Goal: Transaction & Acquisition: Download file/media

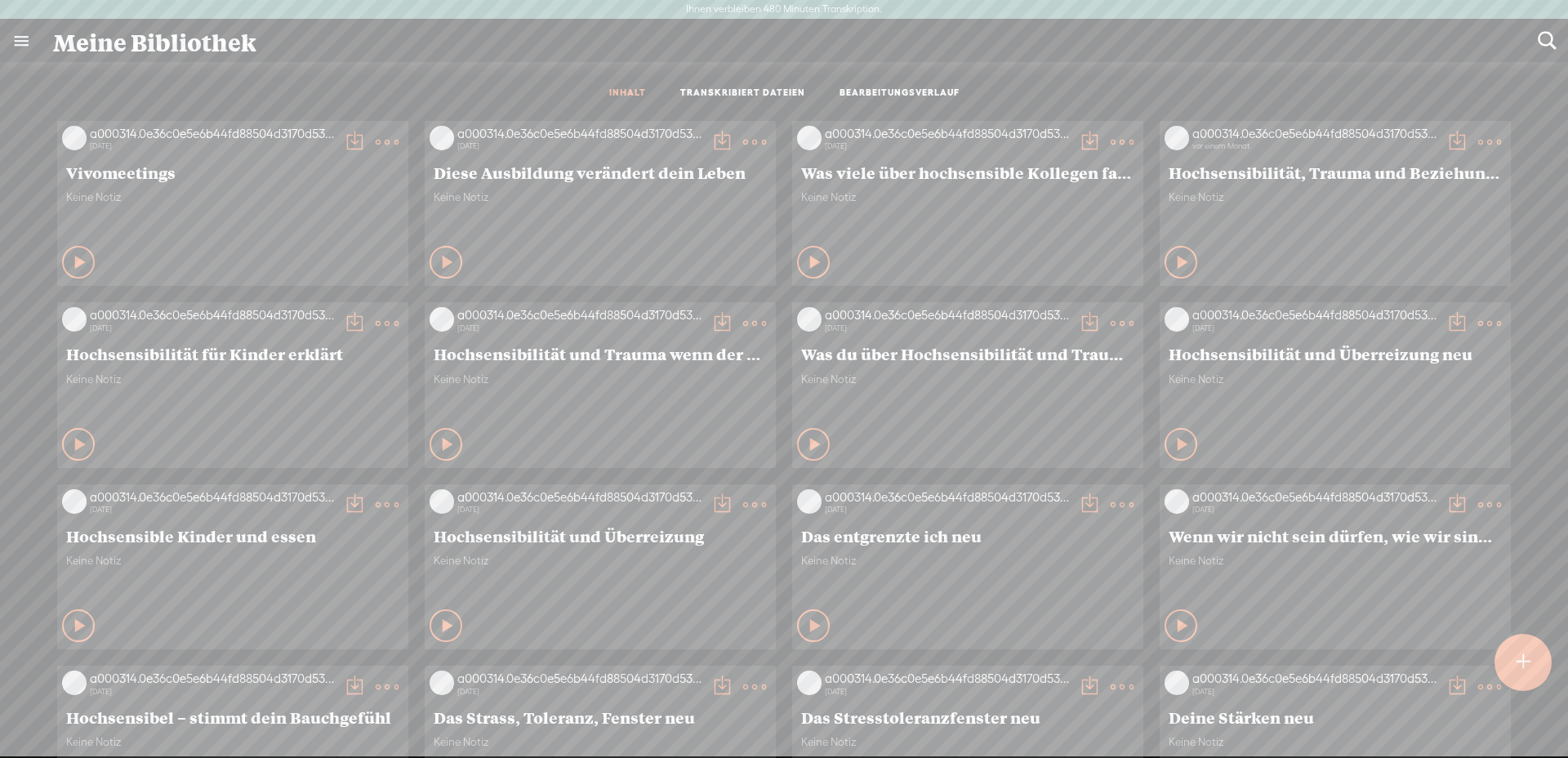
click at [1532, 663] on div at bounding box center [1522, 662] width 57 height 57
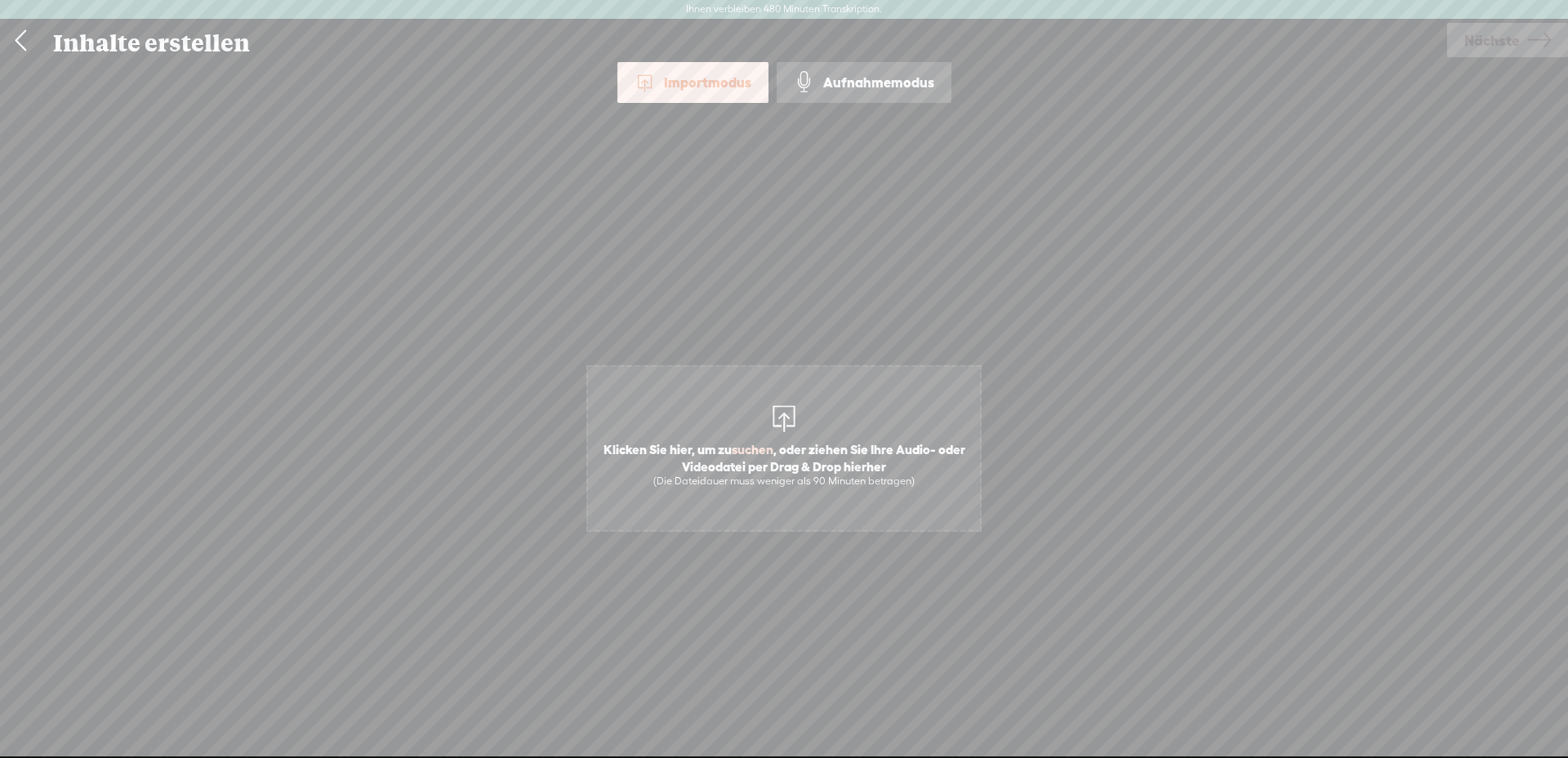
click at [850, 446] on font ", oder ziehen Sie Ihre Audio- oder Videodatei per Drag & Drop hierher" at bounding box center [823, 457] width 283 height 31
click at [1490, 45] on font "Nächste" at bounding box center [1491, 40] width 56 height 17
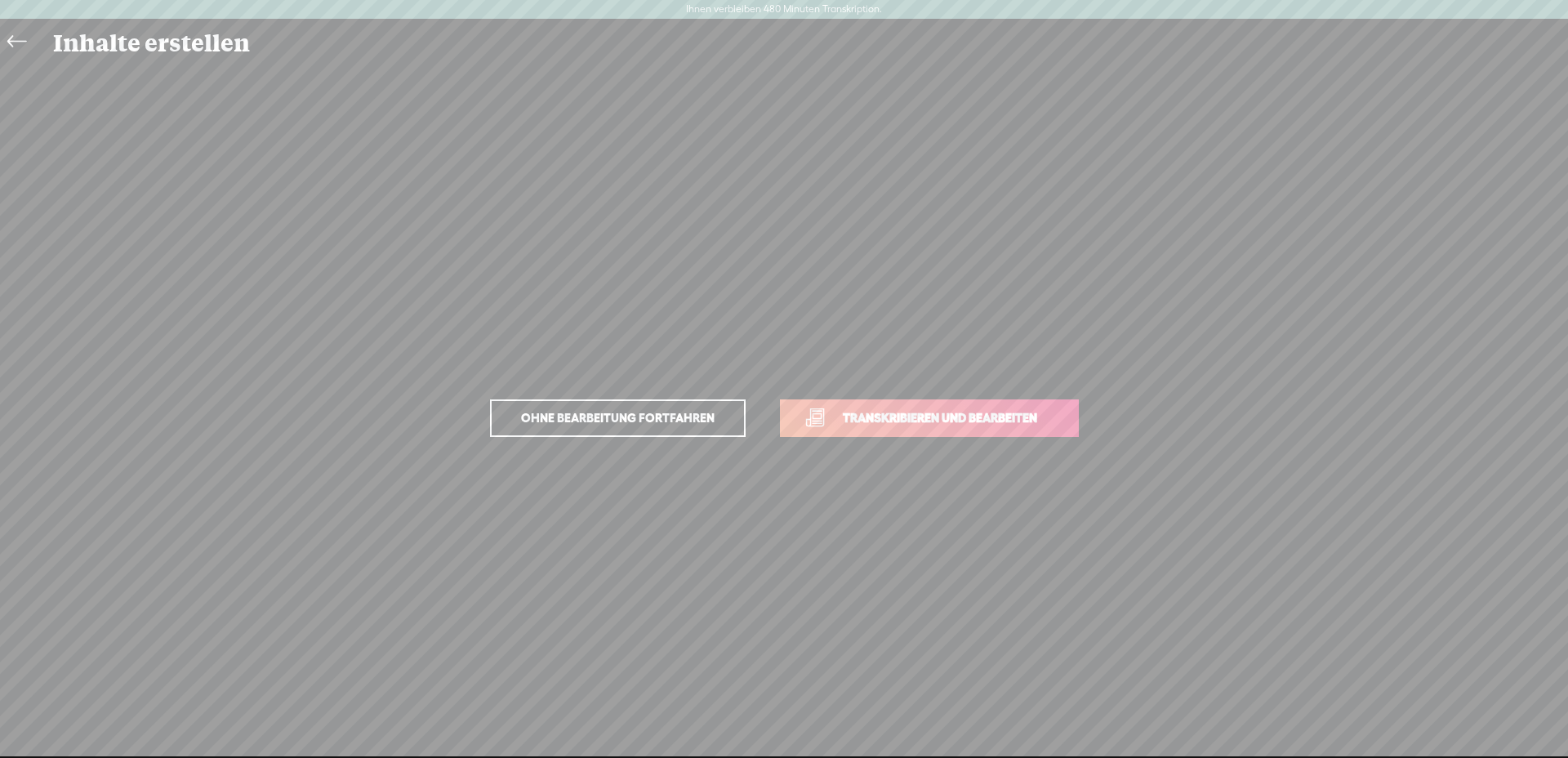
click at [968, 420] on font "Transkribieren und bearbeiten" at bounding box center [939, 417] width 194 height 14
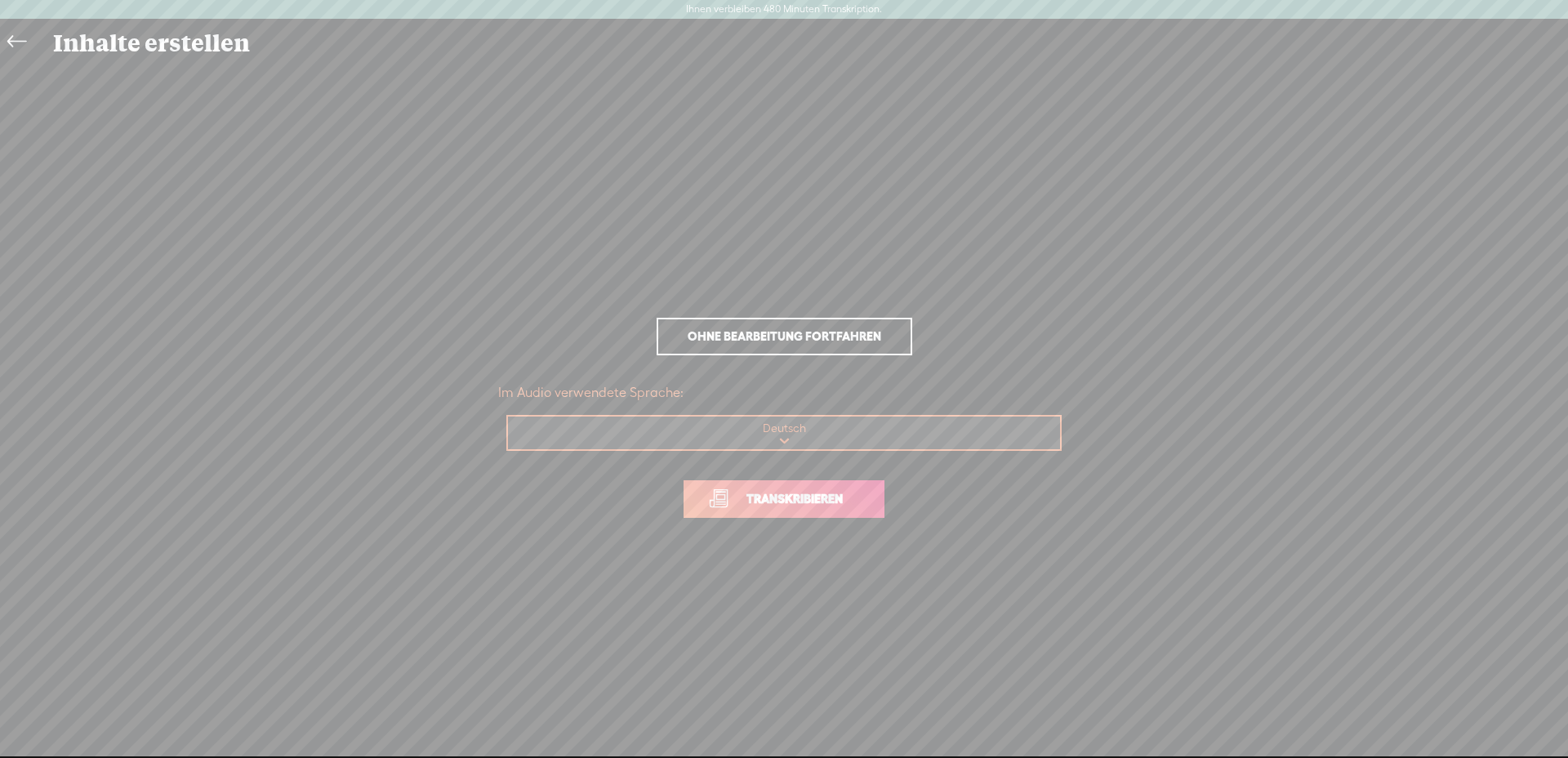
click at [788, 503] on font "Transkribieren" at bounding box center [794, 498] width 96 height 14
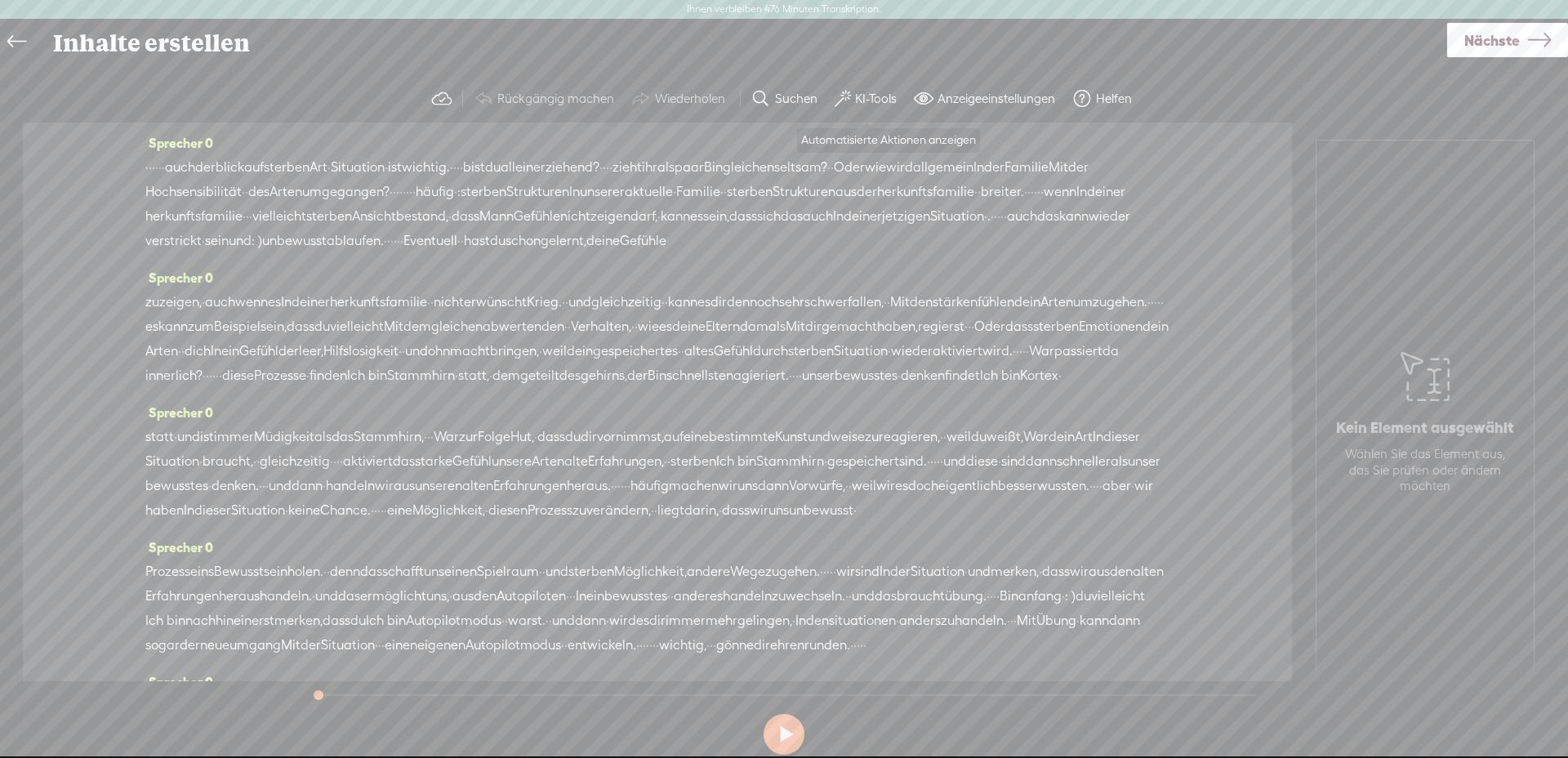
click at [857, 95] on font "KI-Tools" at bounding box center [875, 98] width 41 height 14
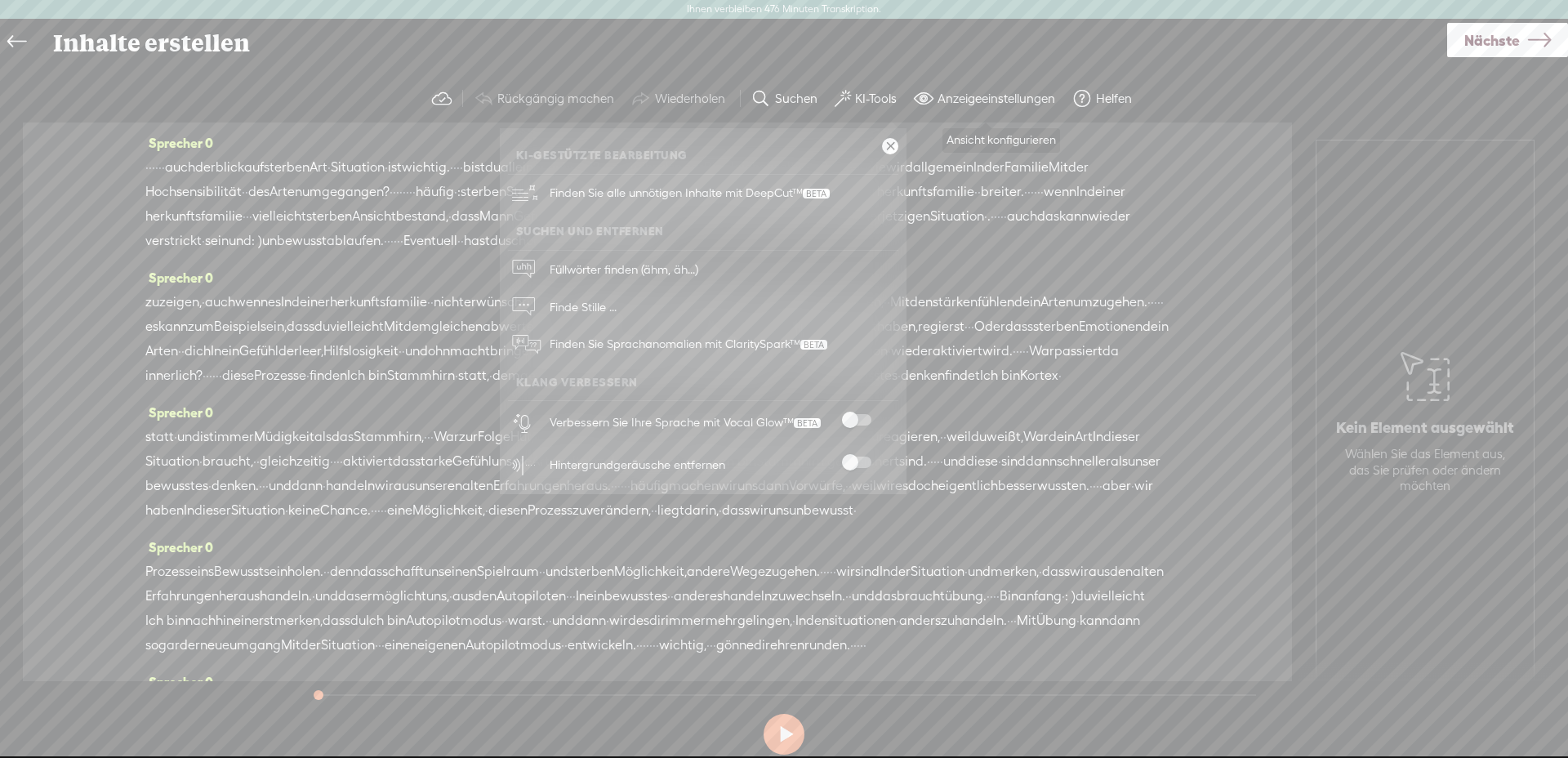
click at [927, 95] on span at bounding box center [923, 99] width 20 height 20
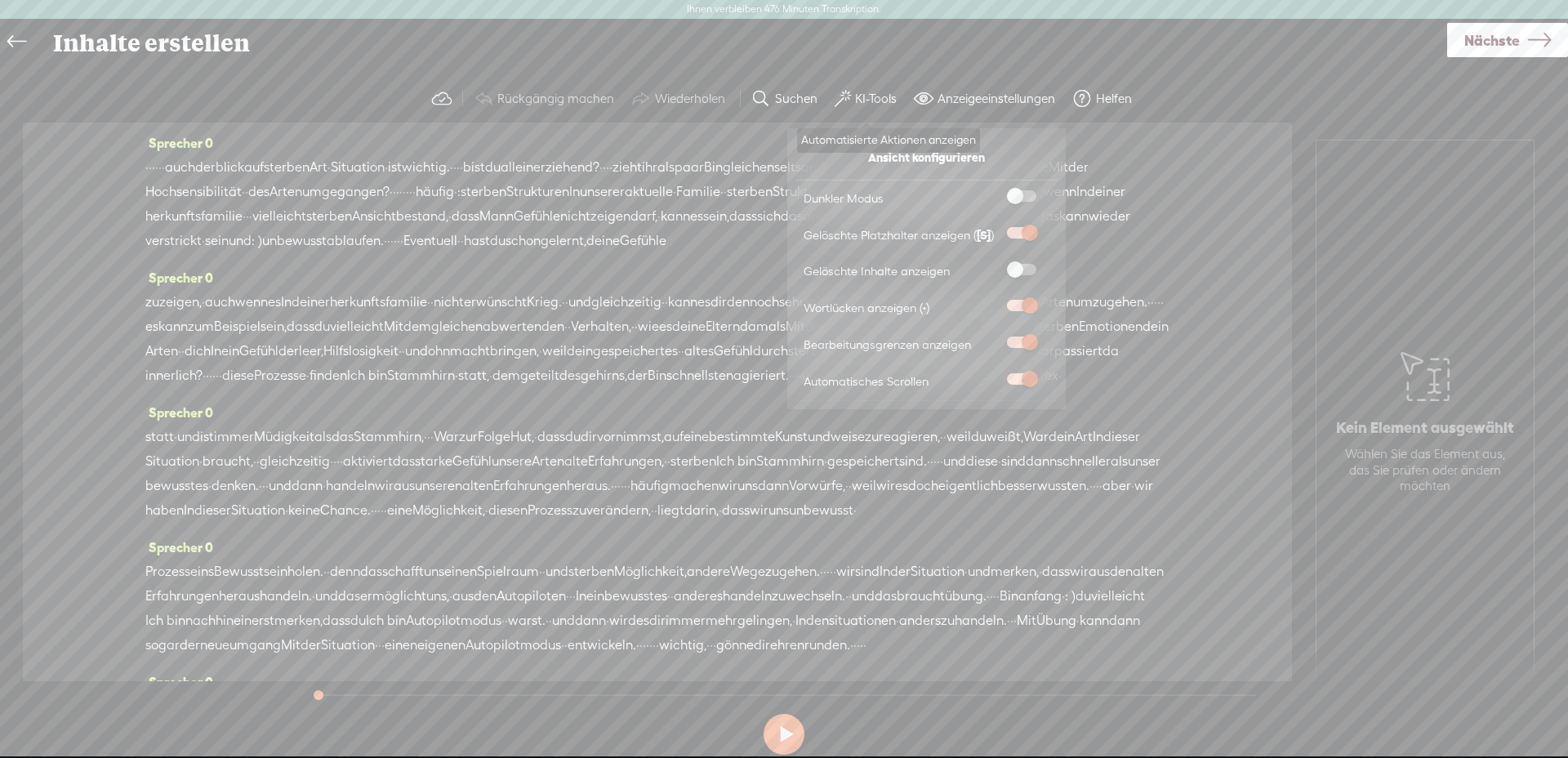
click at [856, 95] on font "KI-Tools" at bounding box center [875, 98] width 41 height 14
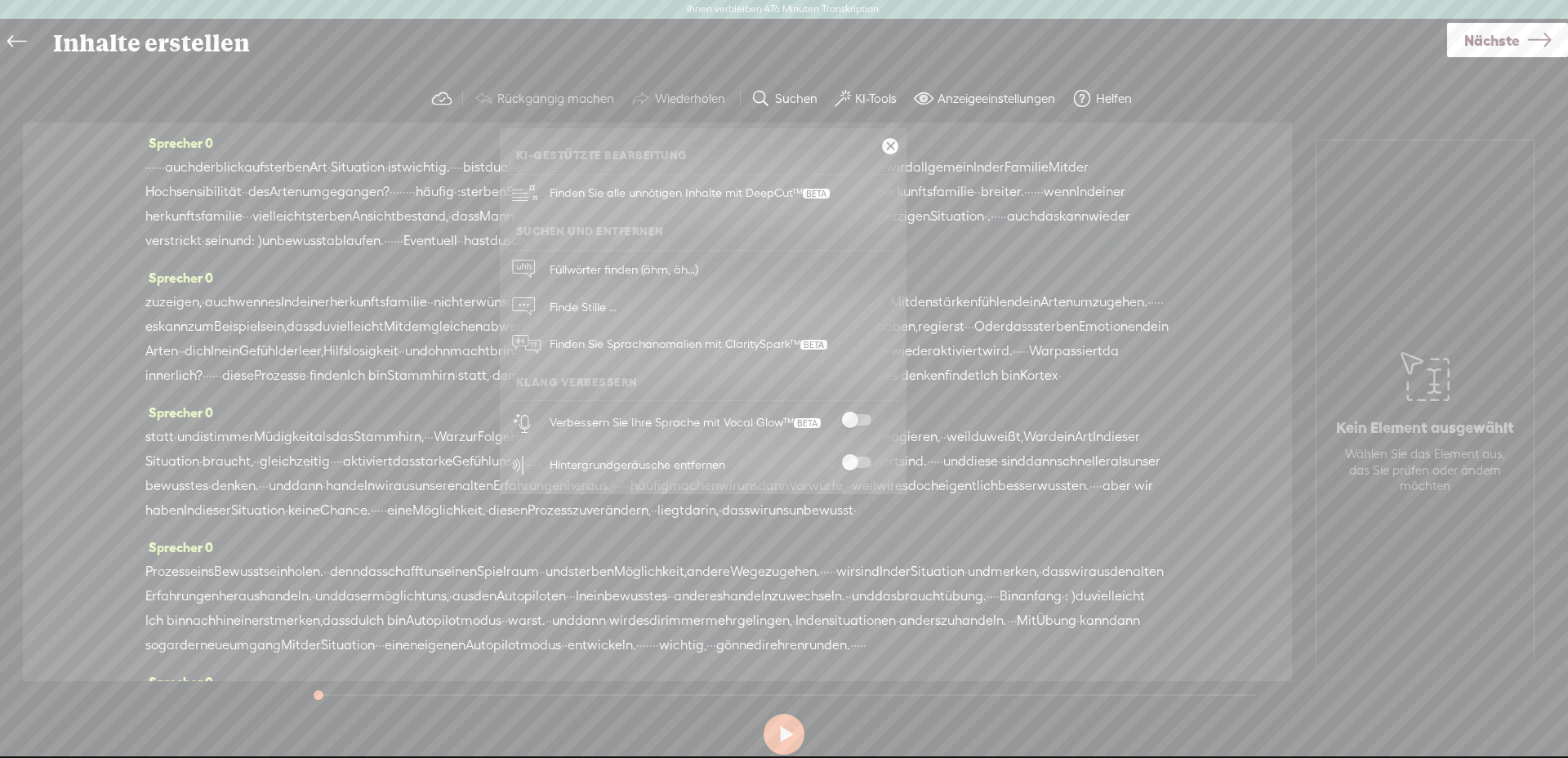
click at [860, 419] on span at bounding box center [856, 420] width 29 height 11
click at [860, 464] on span at bounding box center [856, 462] width 29 height 11
click at [596, 312] on font "Finde Stille ..." at bounding box center [583, 306] width 67 height 14
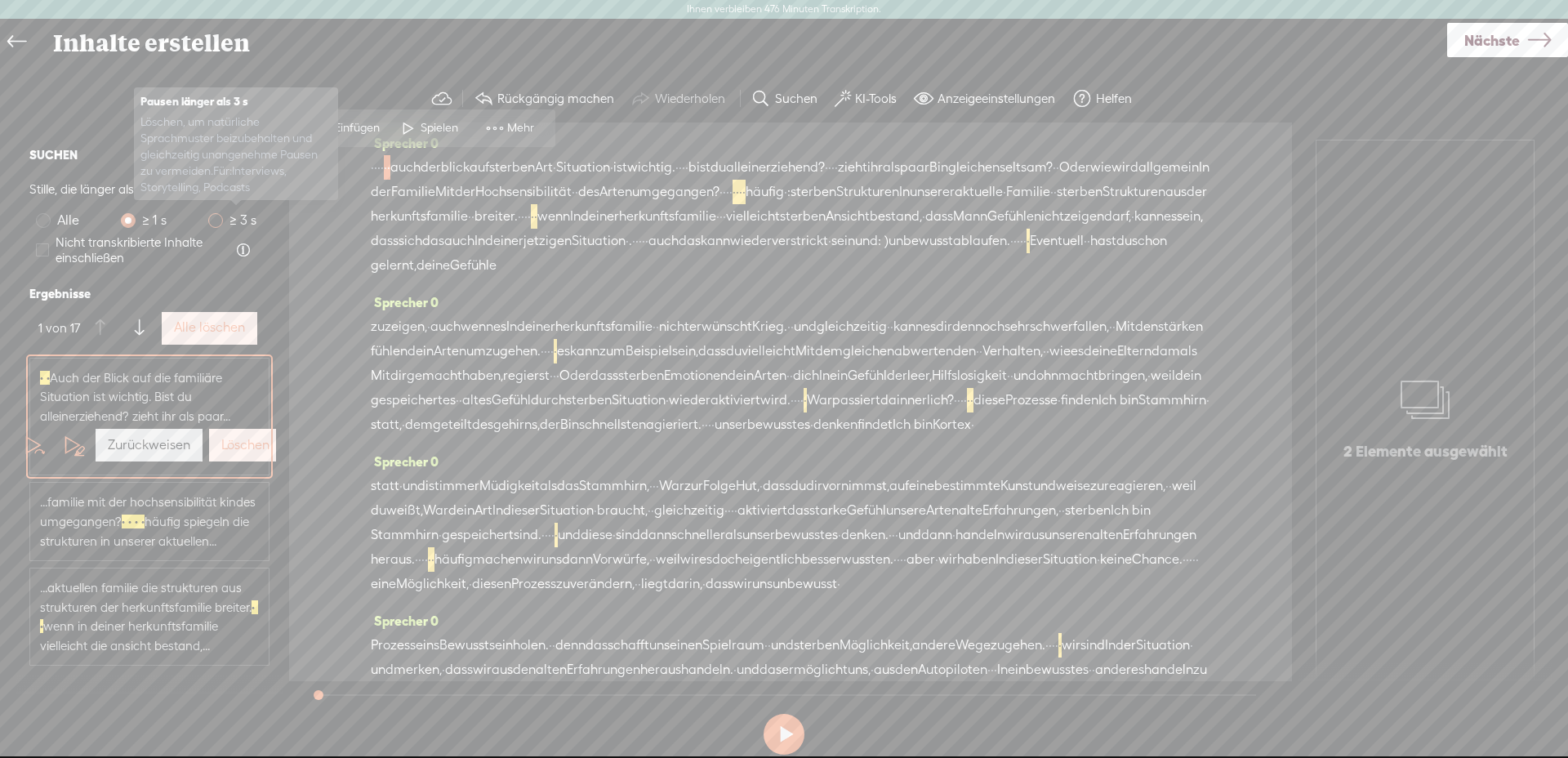
click at [209, 220] on span at bounding box center [216, 220] width 15 height 15
click at [209, 220] on input "≥ 3 s" at bounding box center [216, 220] width 15 height 15
radio input "true"
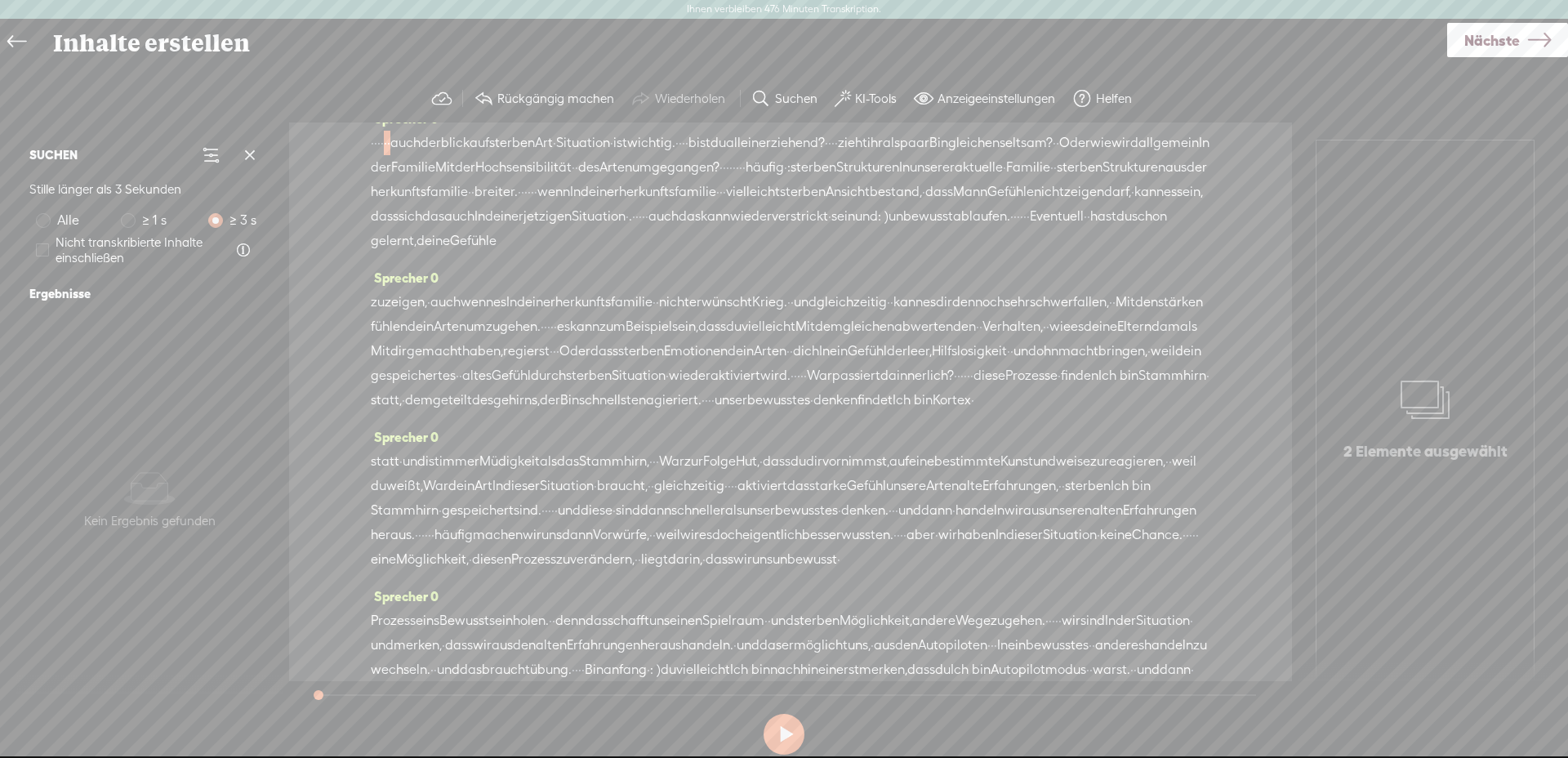
scroll to position [364, 0]
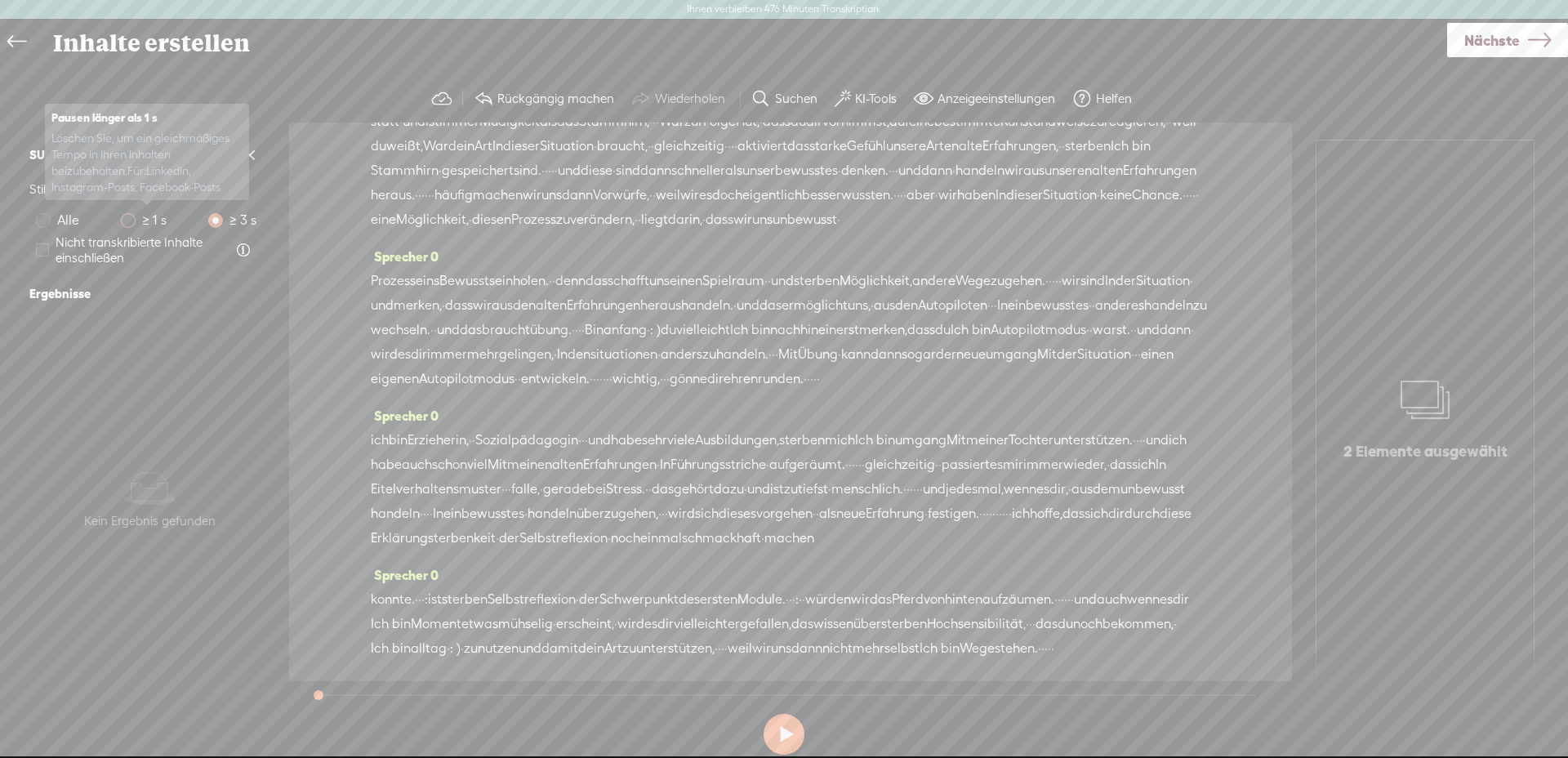
click at [129, 219] on span at bounding box center [128, 220] width 15 height 15
click at [129, 219] on input "≥ 1 s" at bounding box center [128, 220] width 15 height 15
radio input "true"
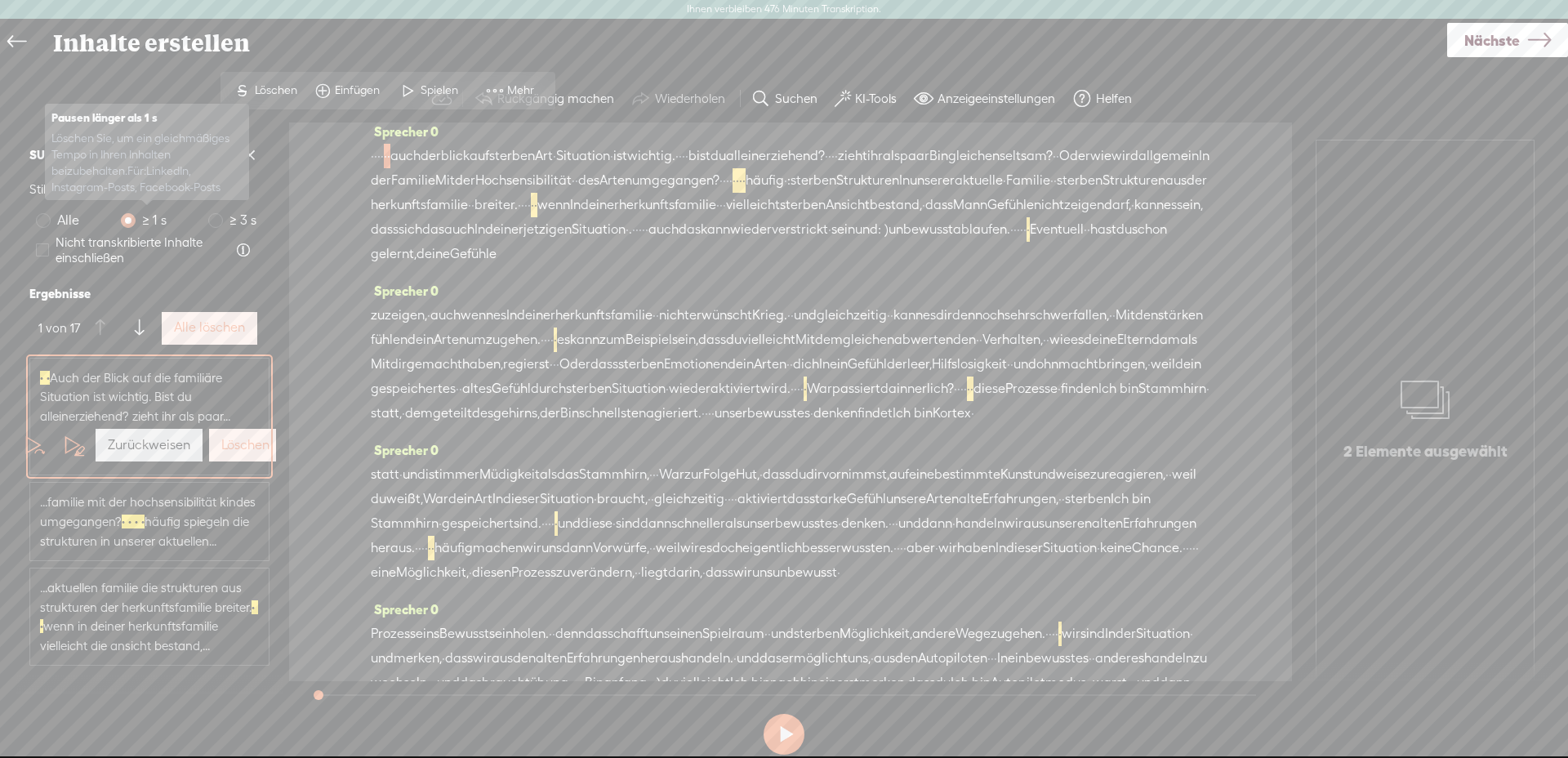
scroll to position [0, 0]
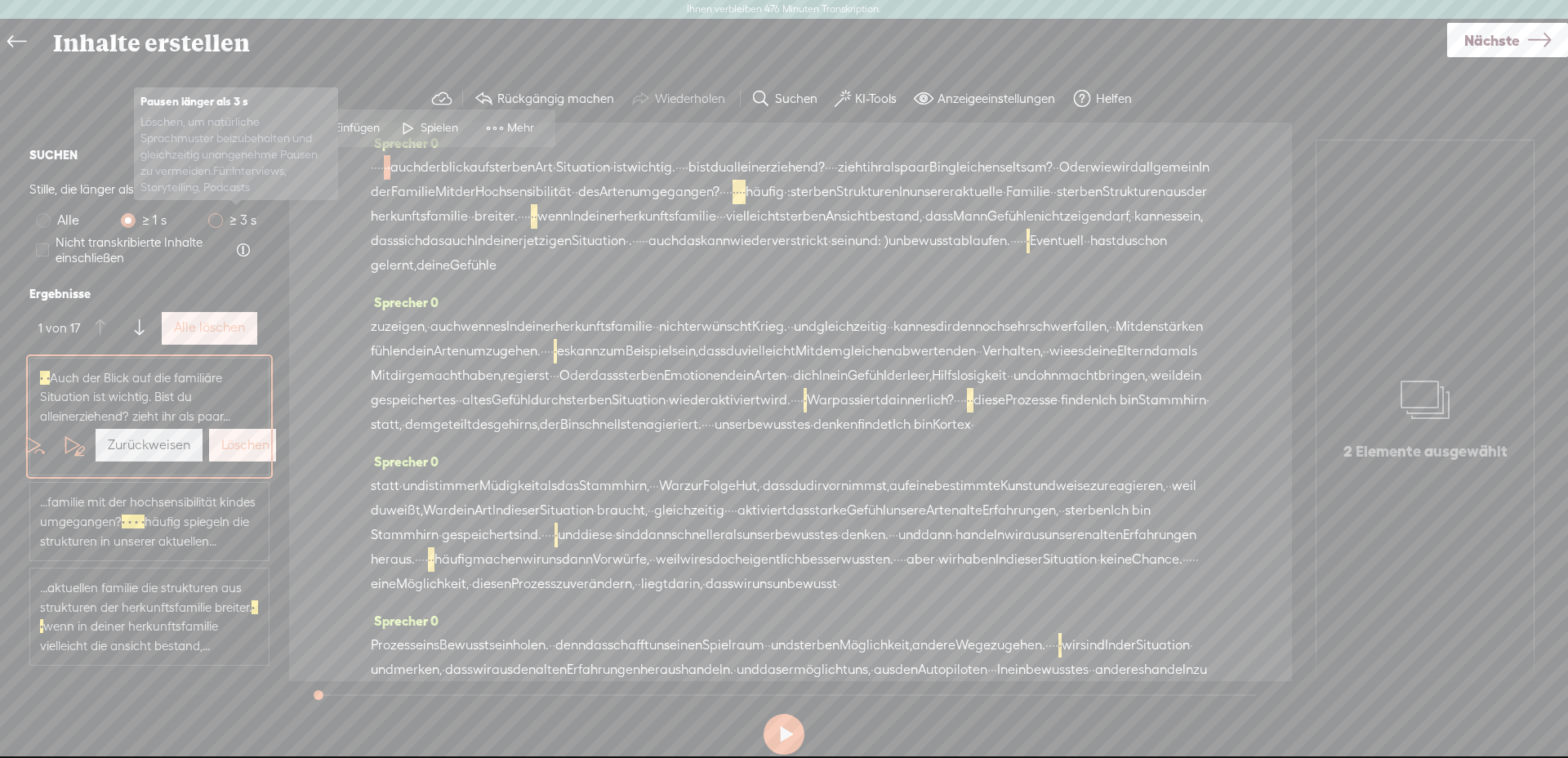
click at [216, 223] on span at bounding box center [216, 220] width 15 height 15
click at [216, 223] on input "≥ 3 s" at bounding box center [216, 220] width 15 height 15
radio input "true"
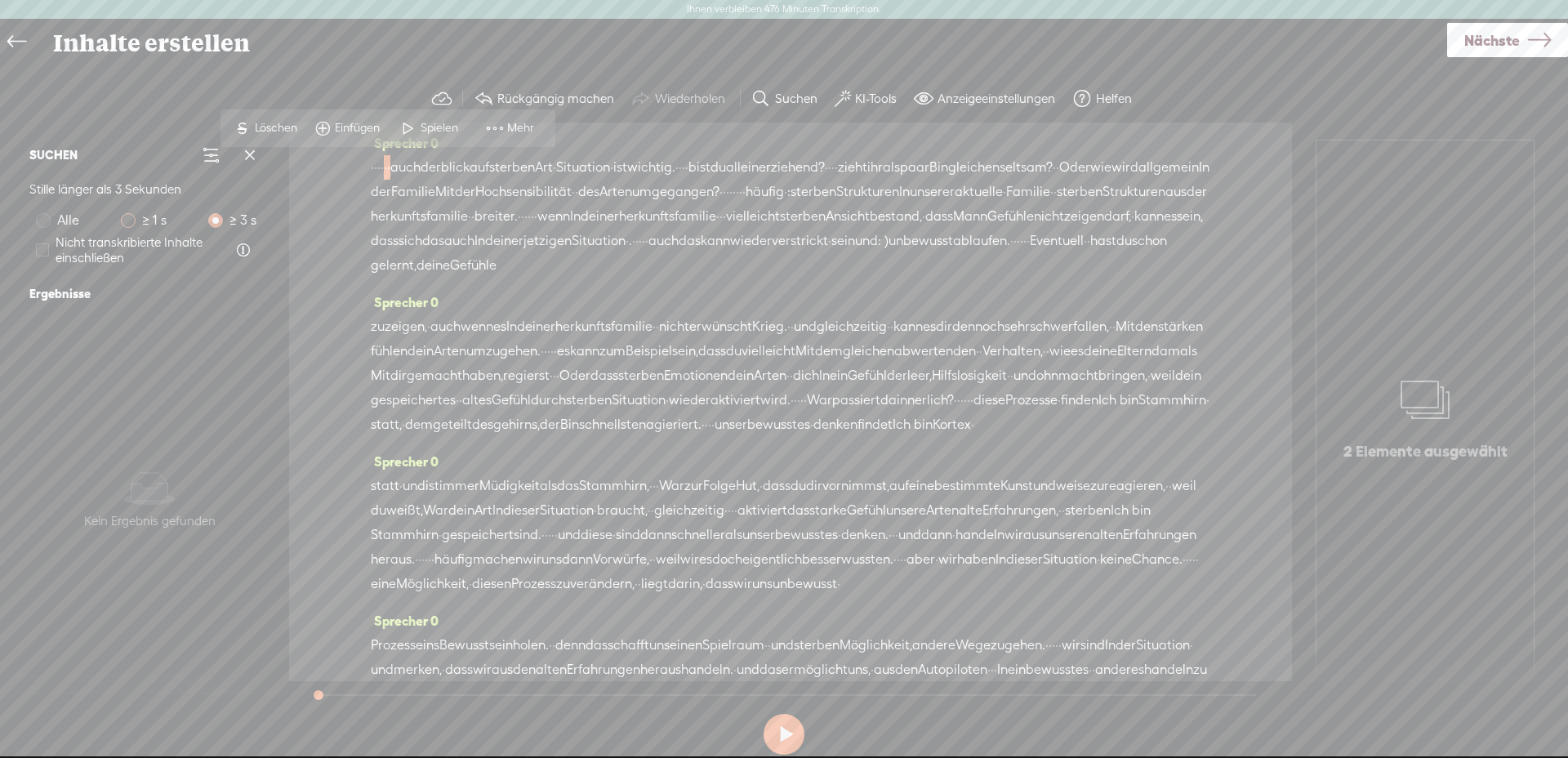
click at [120, 226] on label "≥ 1 s" at bounding box center [147, 220] width 53 height 21
click at [120, 226] on input "≥ 1 s" at bounding box center [128, 220] width 15 height 15
radio input "true"
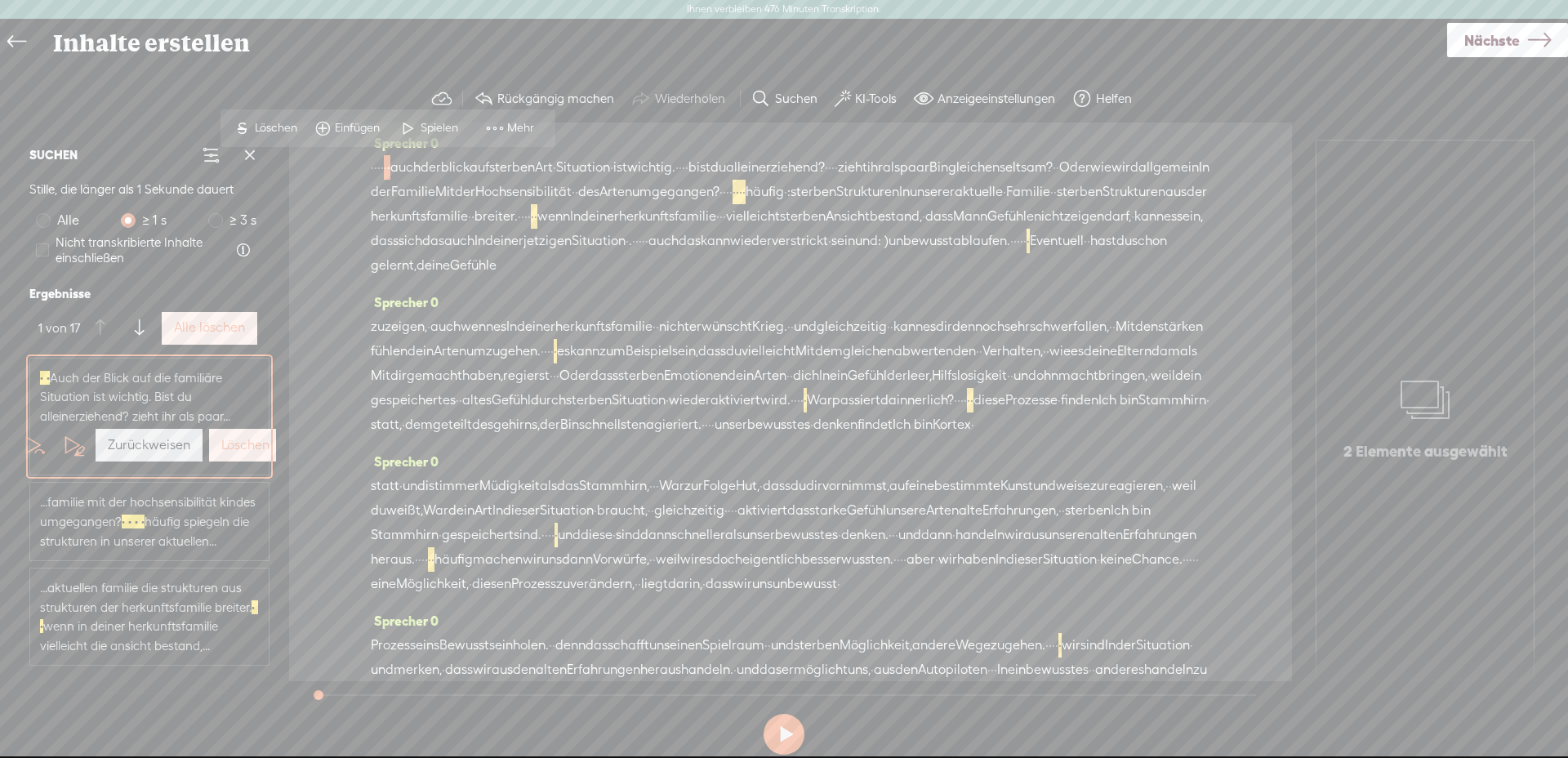
click at [238, 331] on font "Alle löschen" at bounding box center [209, 327] width 71 height 15
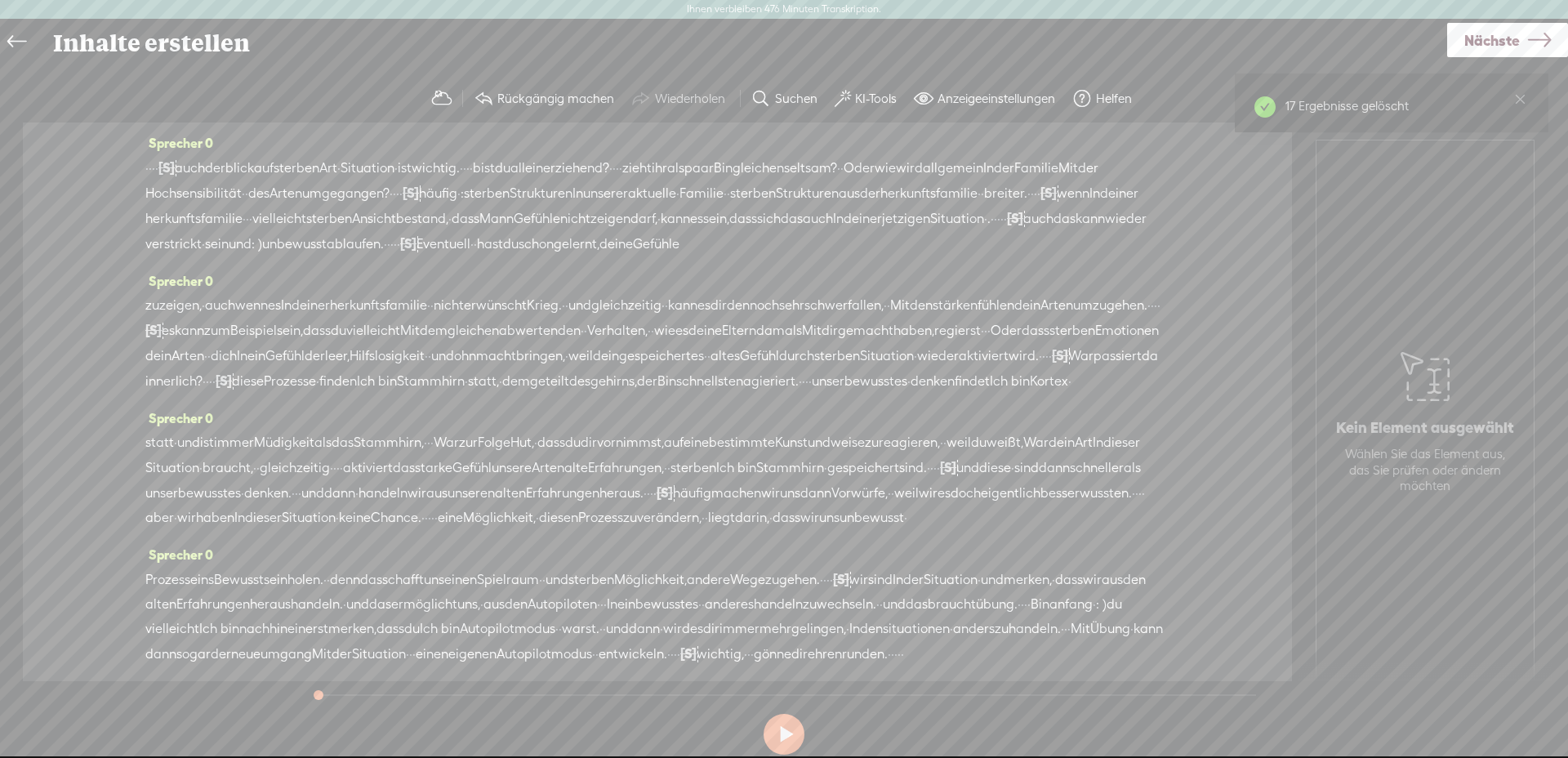
click at [150, 169] on font "·" at bounding box center [150, 168] width 3 height 15
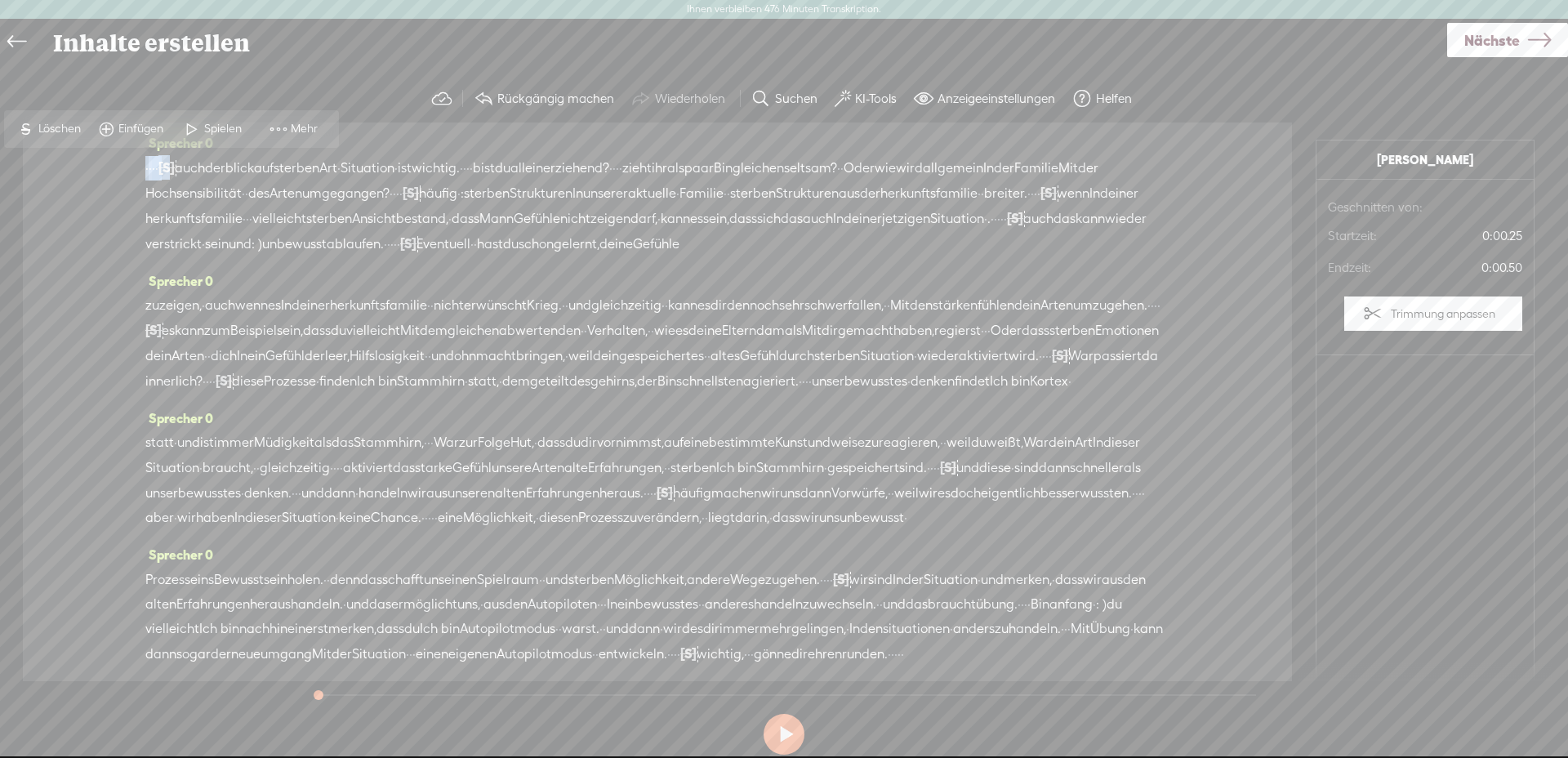
drag, startPoint x: 166, startPoint y: 165, endPoint x: 123, endPoint y: 163, distance: 43.0
click at [123, 163] on div "Sprecher 0 · · · · [S] · · auch der blick auf sterben Art · Situation · ist wic…" at bounding box center [657, 401] width 1269 height 558
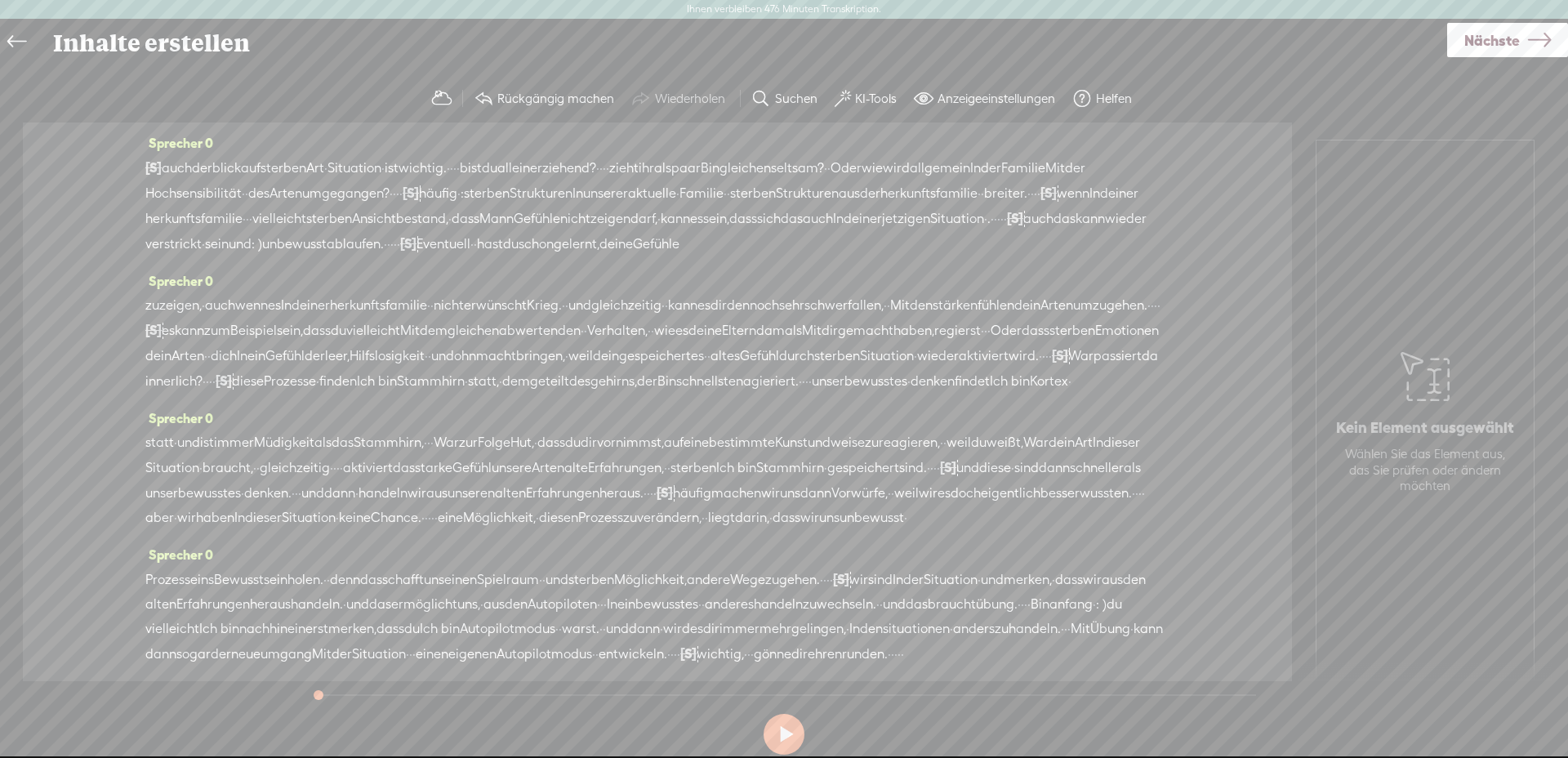
click at [169, 173] on font "auch" at bounding box center [177, 168] width 30 height 15
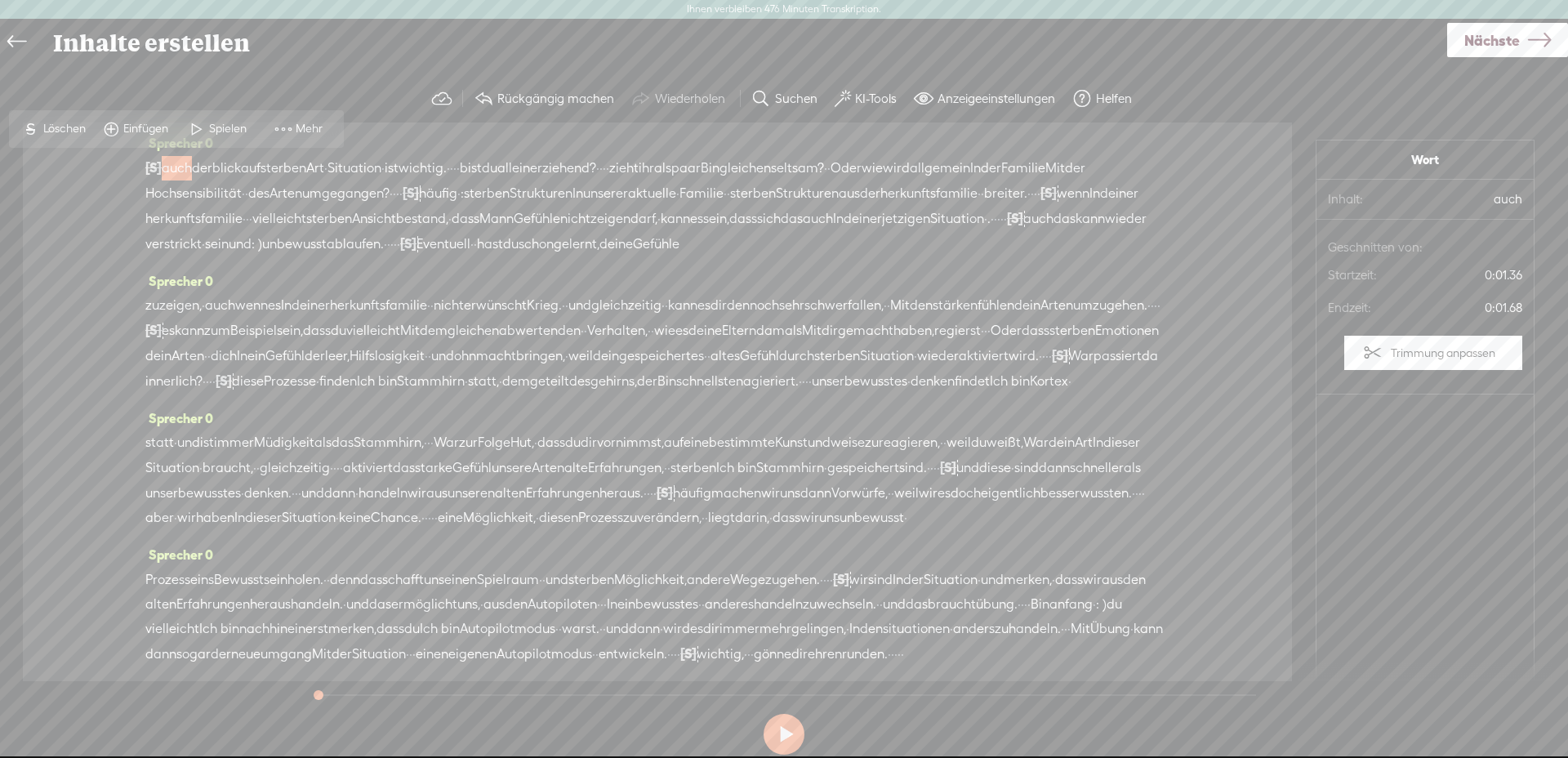
click at [225, 132] on font "Spielen" at bounding box center [228, 128] width 38 height 13
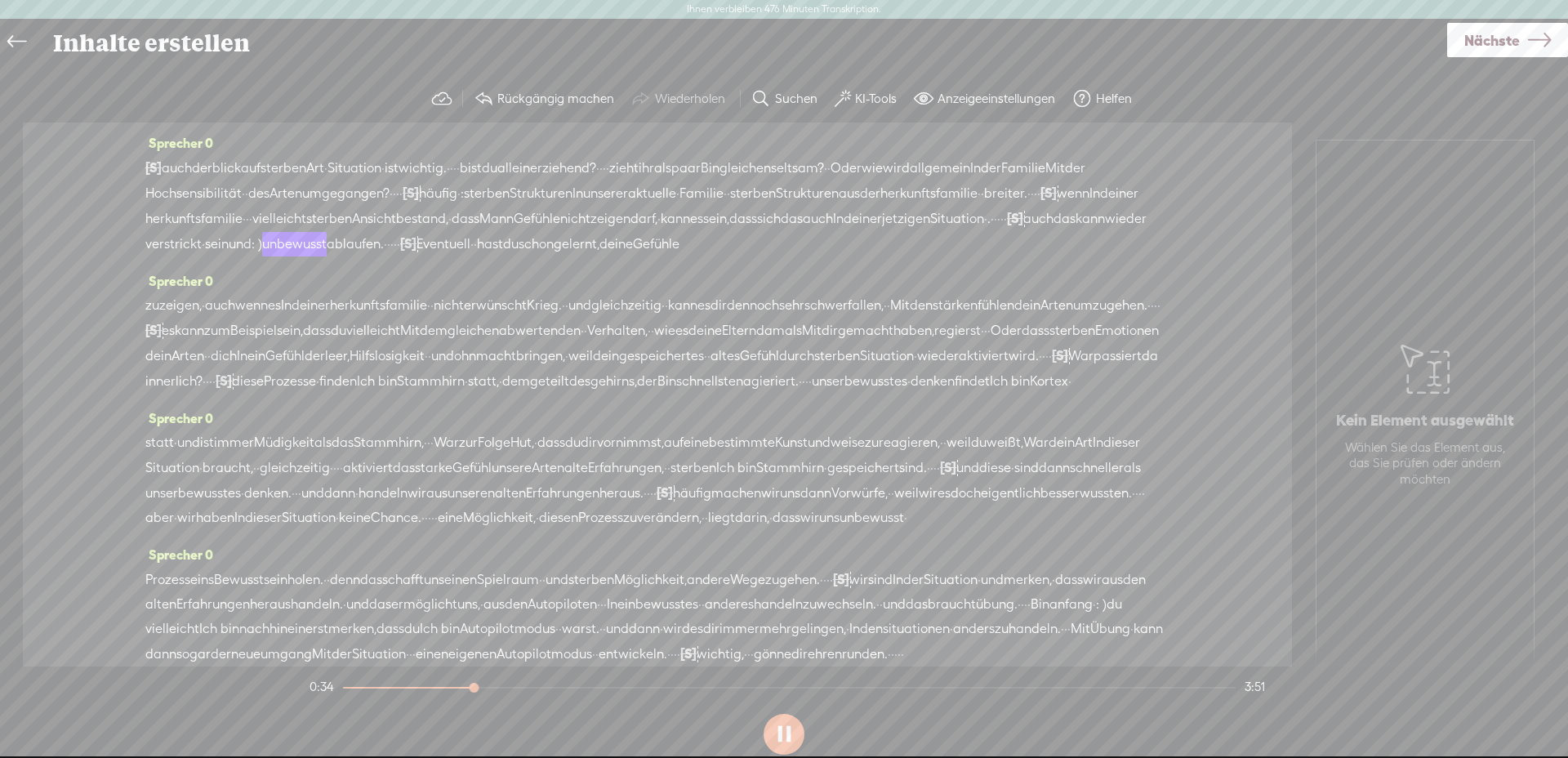
click at [778, 736] on section at bounding box center [783, 734] width 955 height 54
click at [784, 733] on section at bounding box center [783, 734] width 955 height 54
click at [1497, 47] on font "Nächste" at bounding box center [1491, 40] width 56 height 17
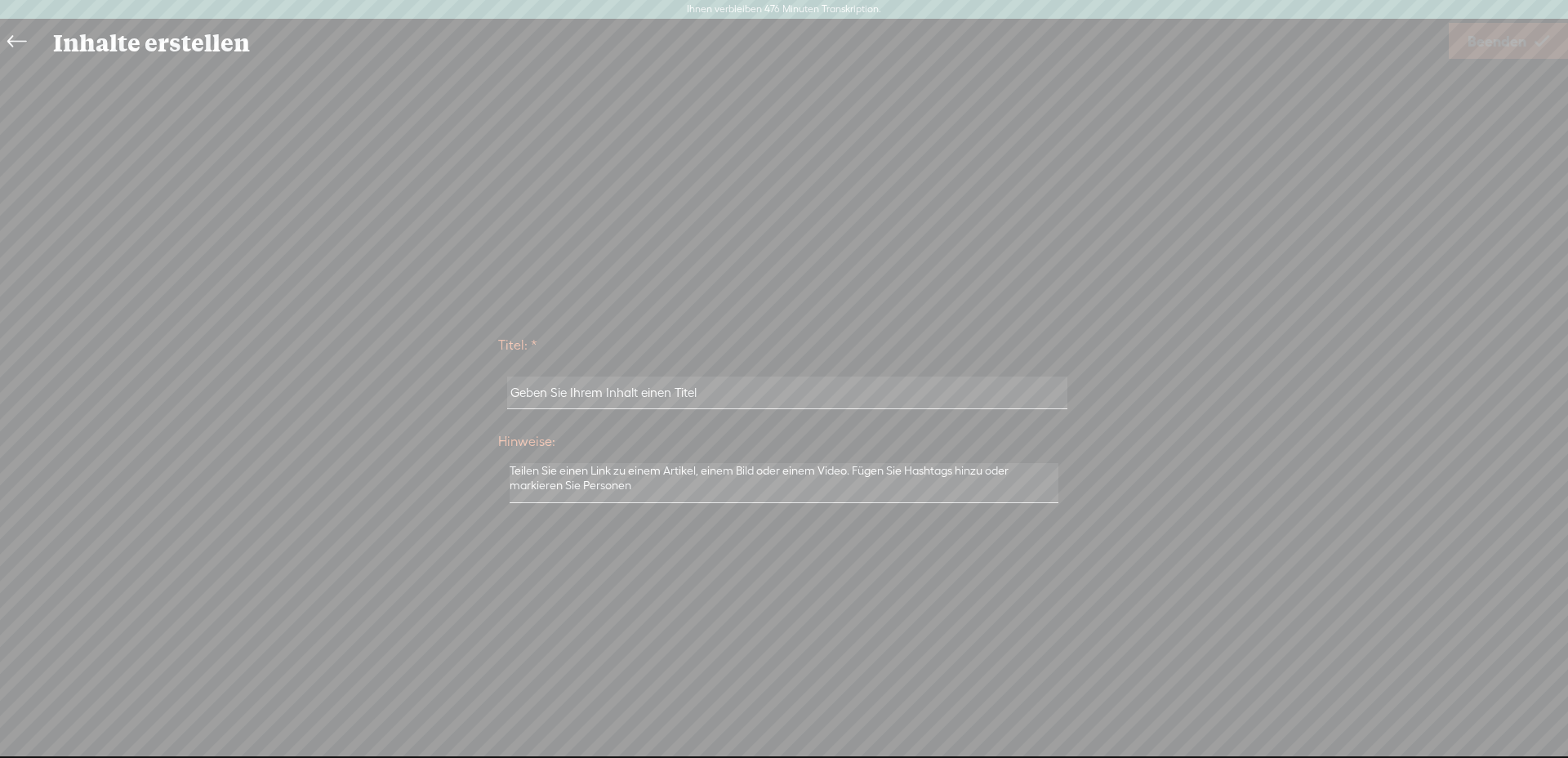
click at [726, 396] on input "text" at bounding box center [787, 393] width 559 height 32
click at [575, 401] on input "text" at bounding box center [787, 393] width 559 height 32
click at [572, 403] on input "text" at bounding box center [787, 393] width 559 height 32
click at [580, 387] on input "text" at bounding box center [787, 393] width 559 height 32
type input "Die Familie im Fokus"
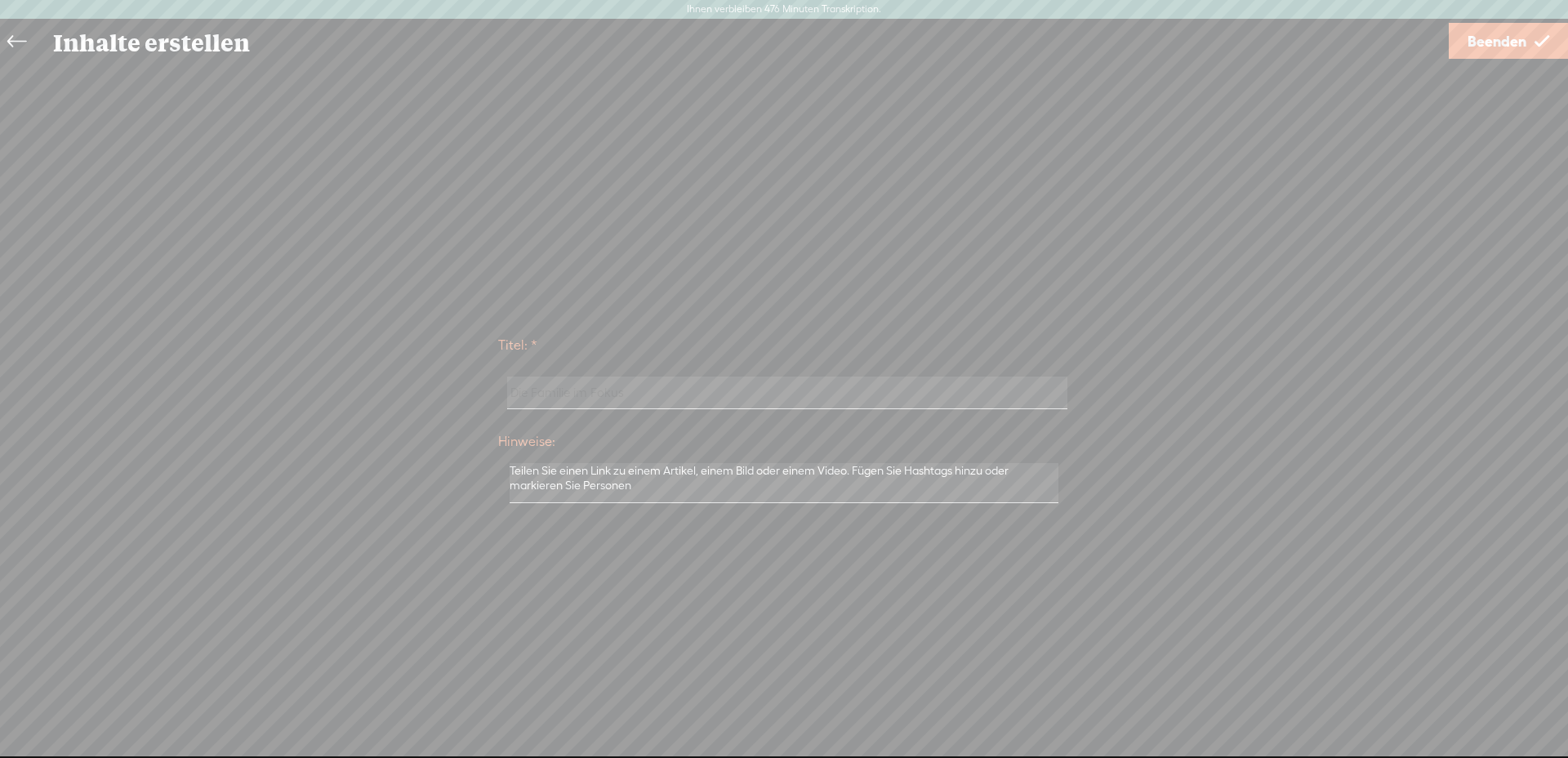
click at [1480, 46] on font "Beenden" at bounding box center [1496, 41] width 58 height 17
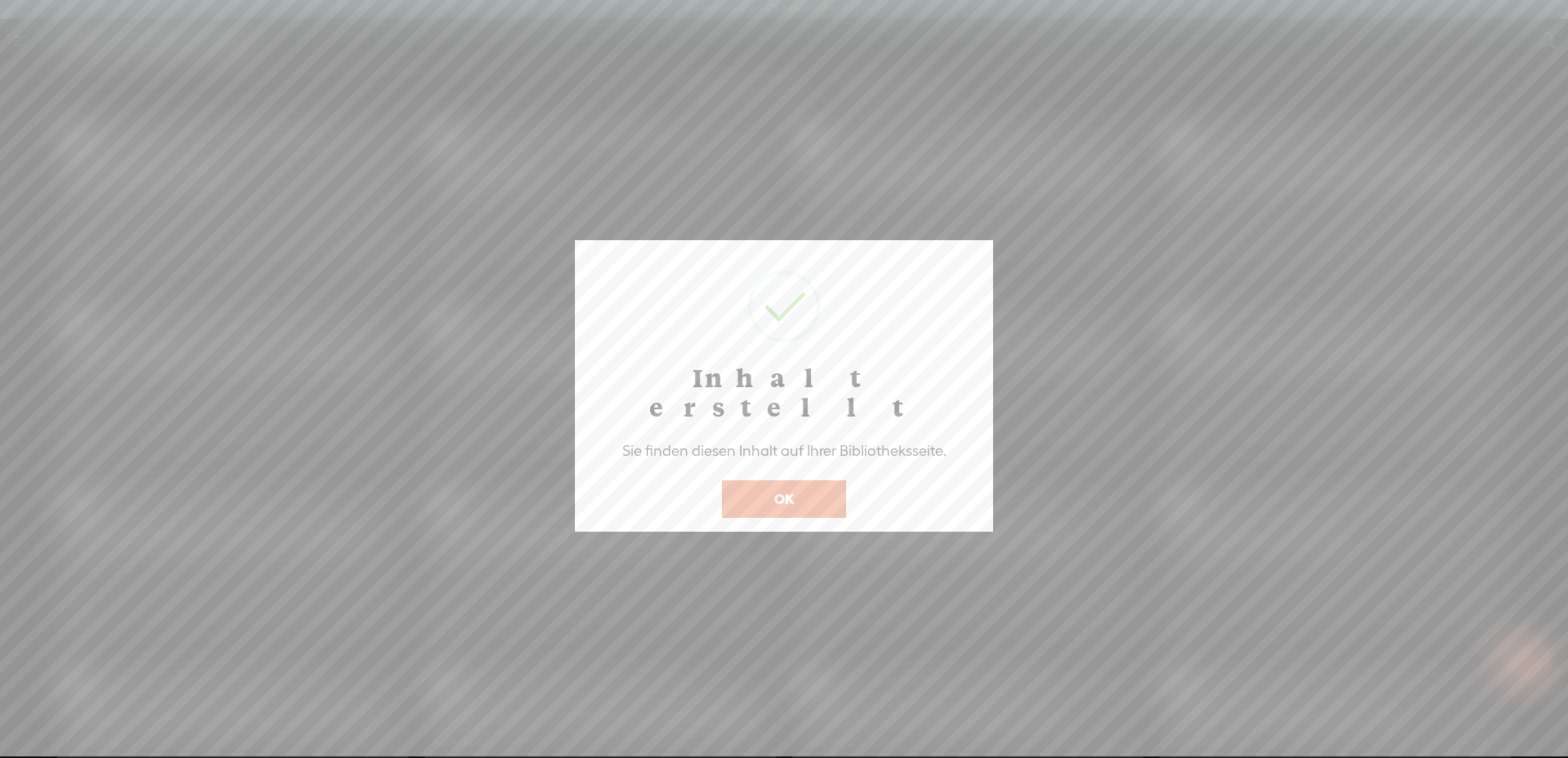
click at [770, 480] on button "OK" at bounding box center [784, 499] width 124 height 38
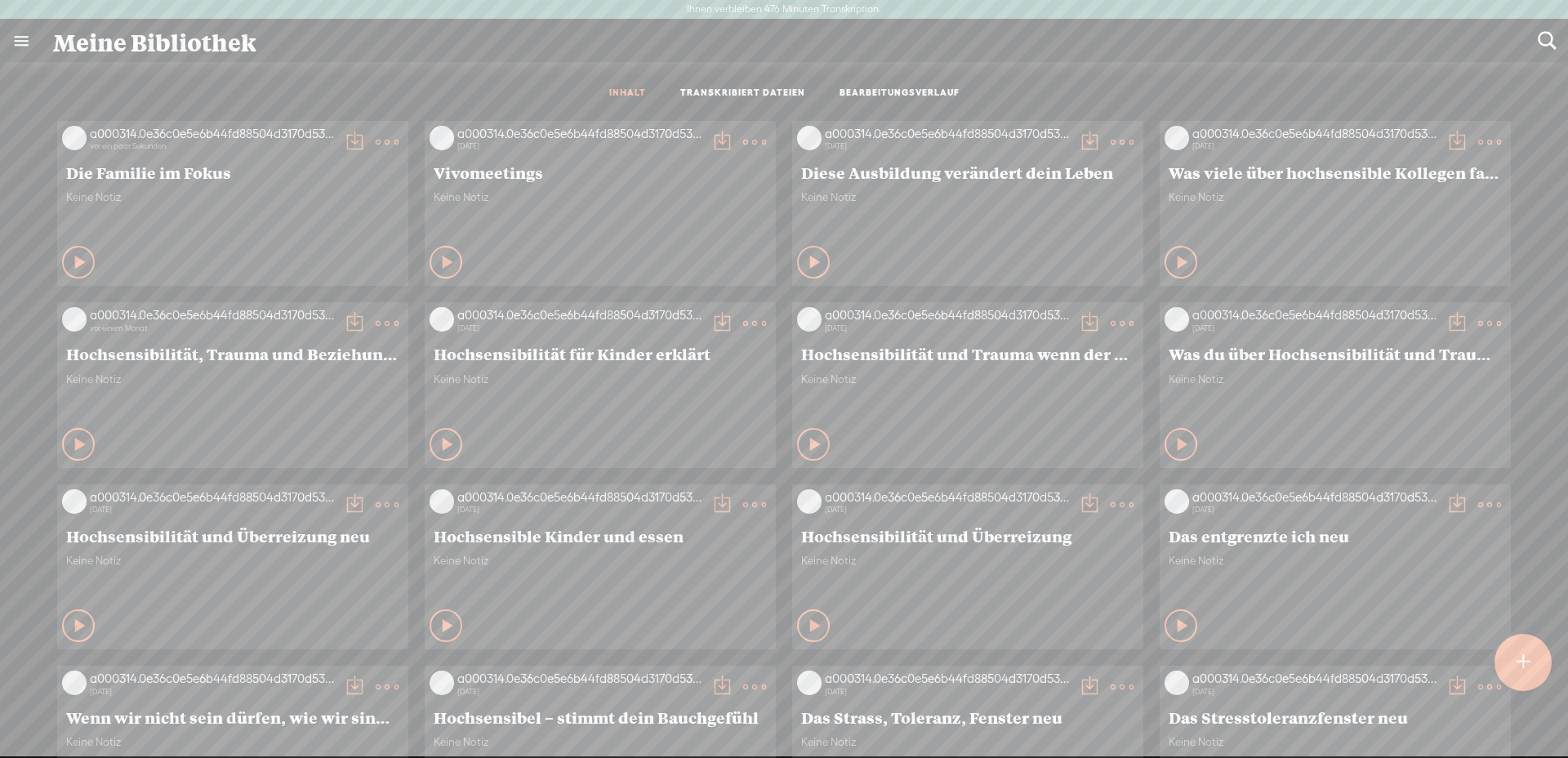
click at [376, 144] on t at bounding box center [387, 142] width 23 height 23
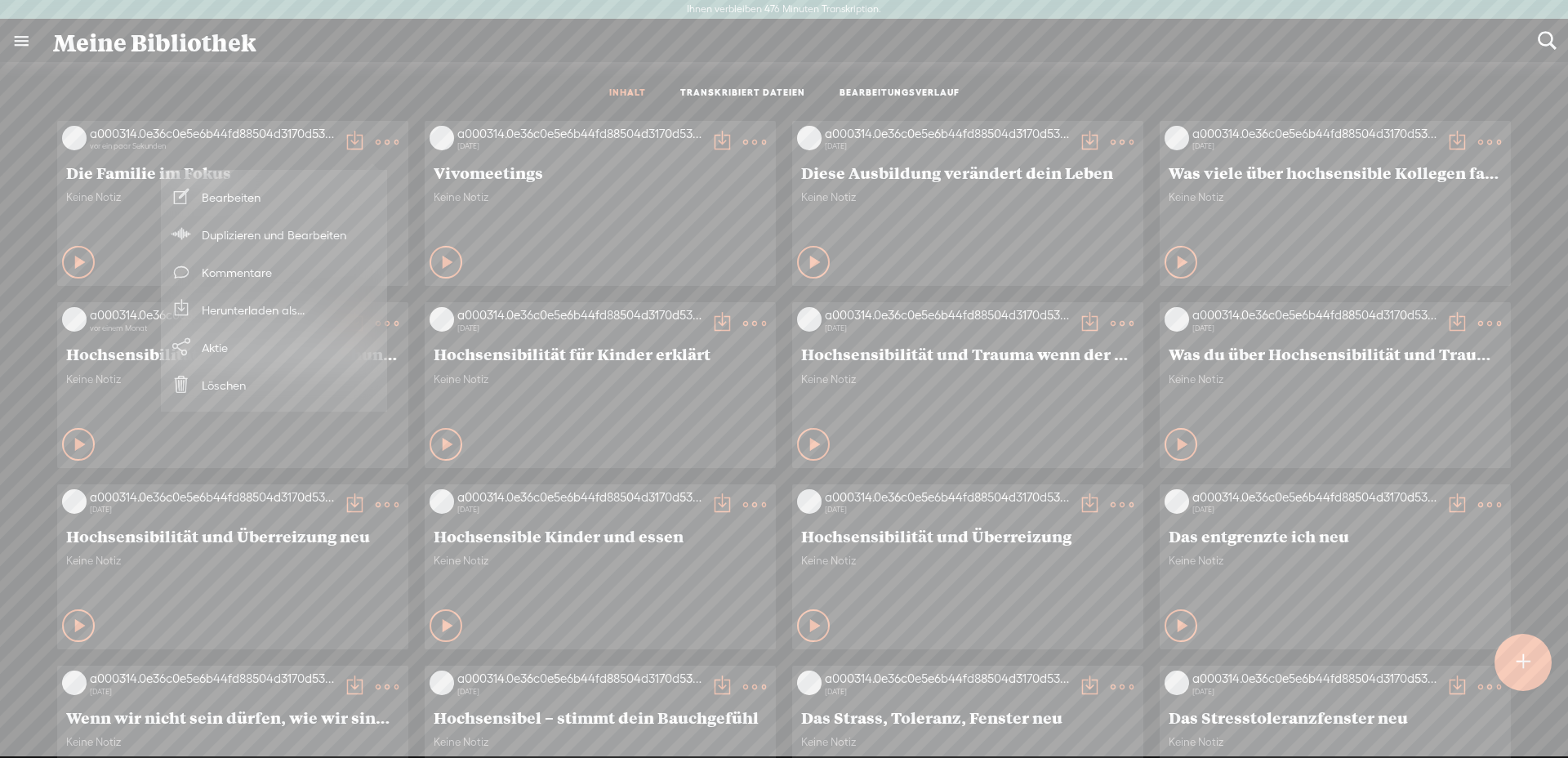
click at [256, 310] on font "Herunterladen als..." at bounding box center [252, 310] width 103 height 14
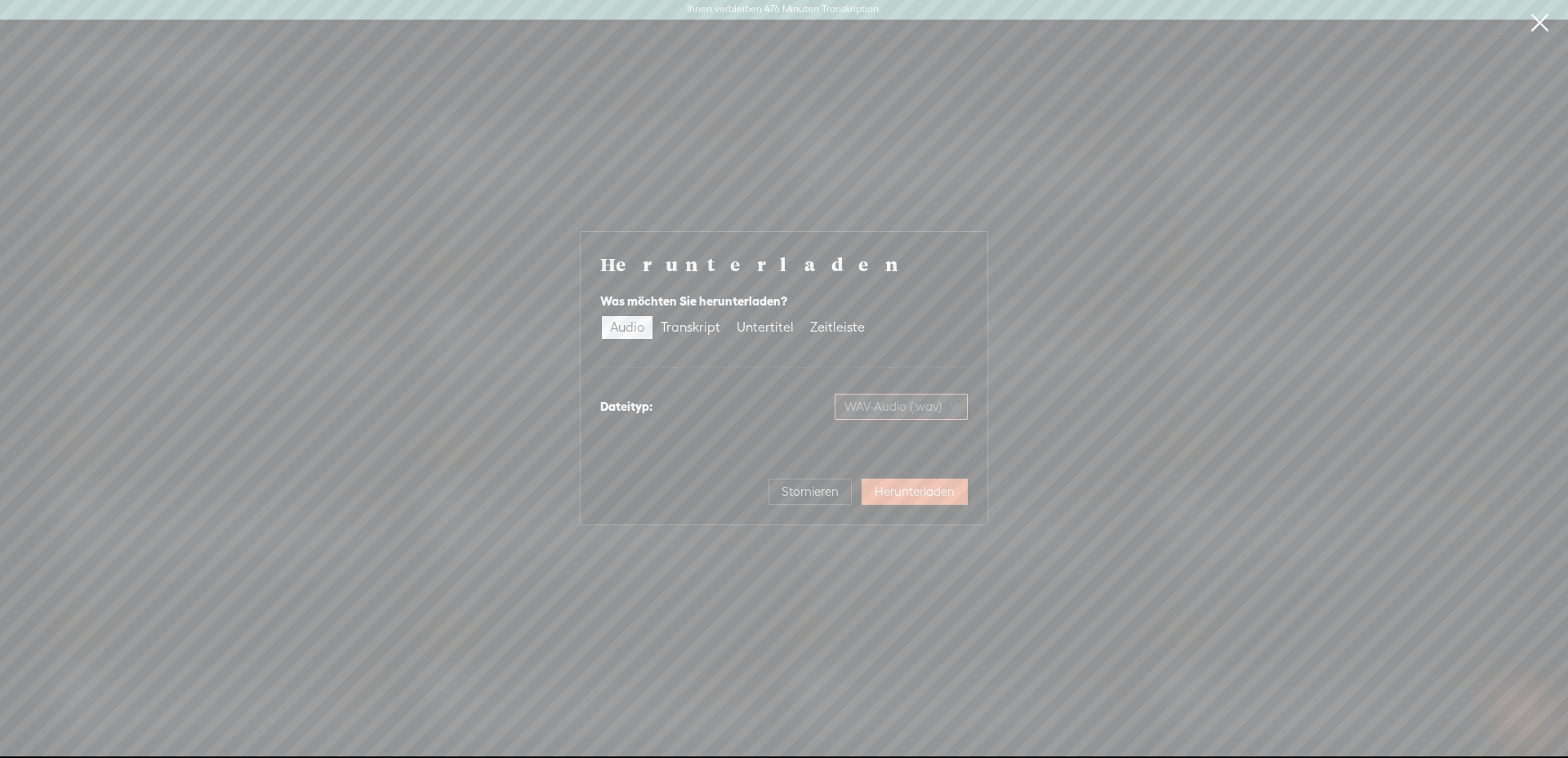
click at [906, 408] on font "WAV-Audio (.wav)" at bounding box center [893, 406] width 98 height 14
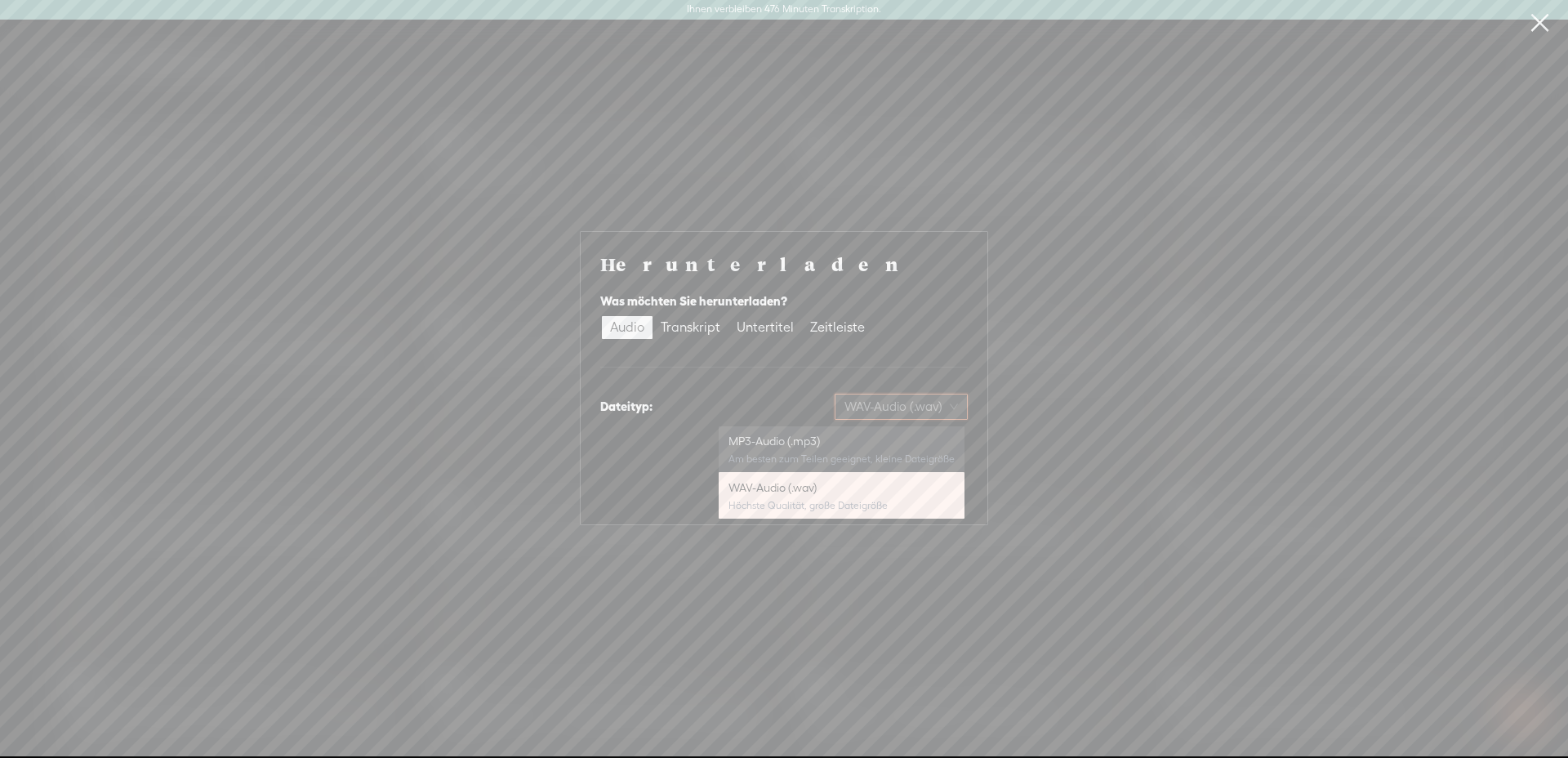
click at [787, 454] on font "Am besten zum Teilen geeignet, kleine Dateigröße" at bounding box center [841, 459] width 226 height 11
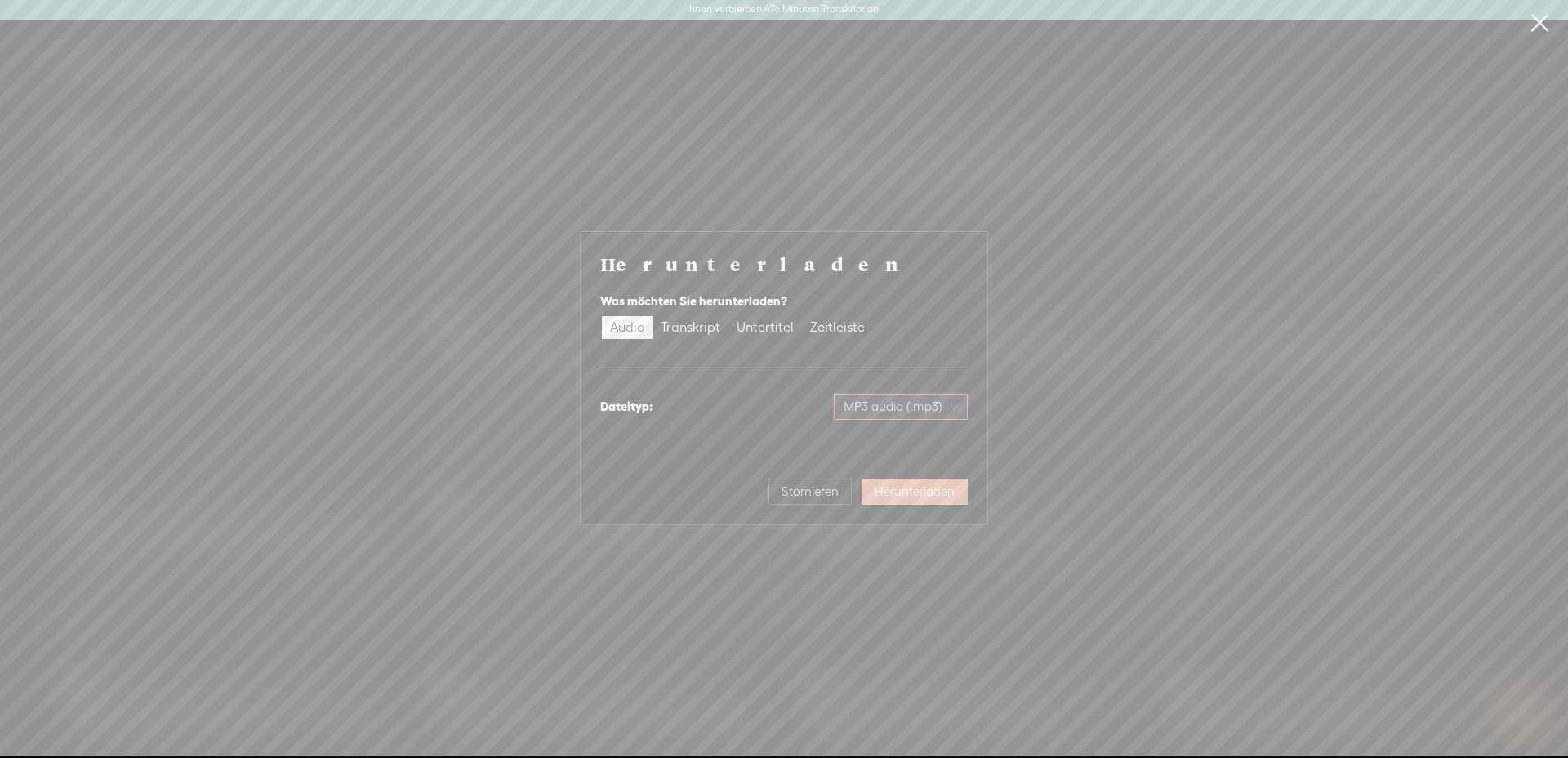
click at [926, 498] on span "Herunterladen" at bounding box center [914, 492] width 80 height 16
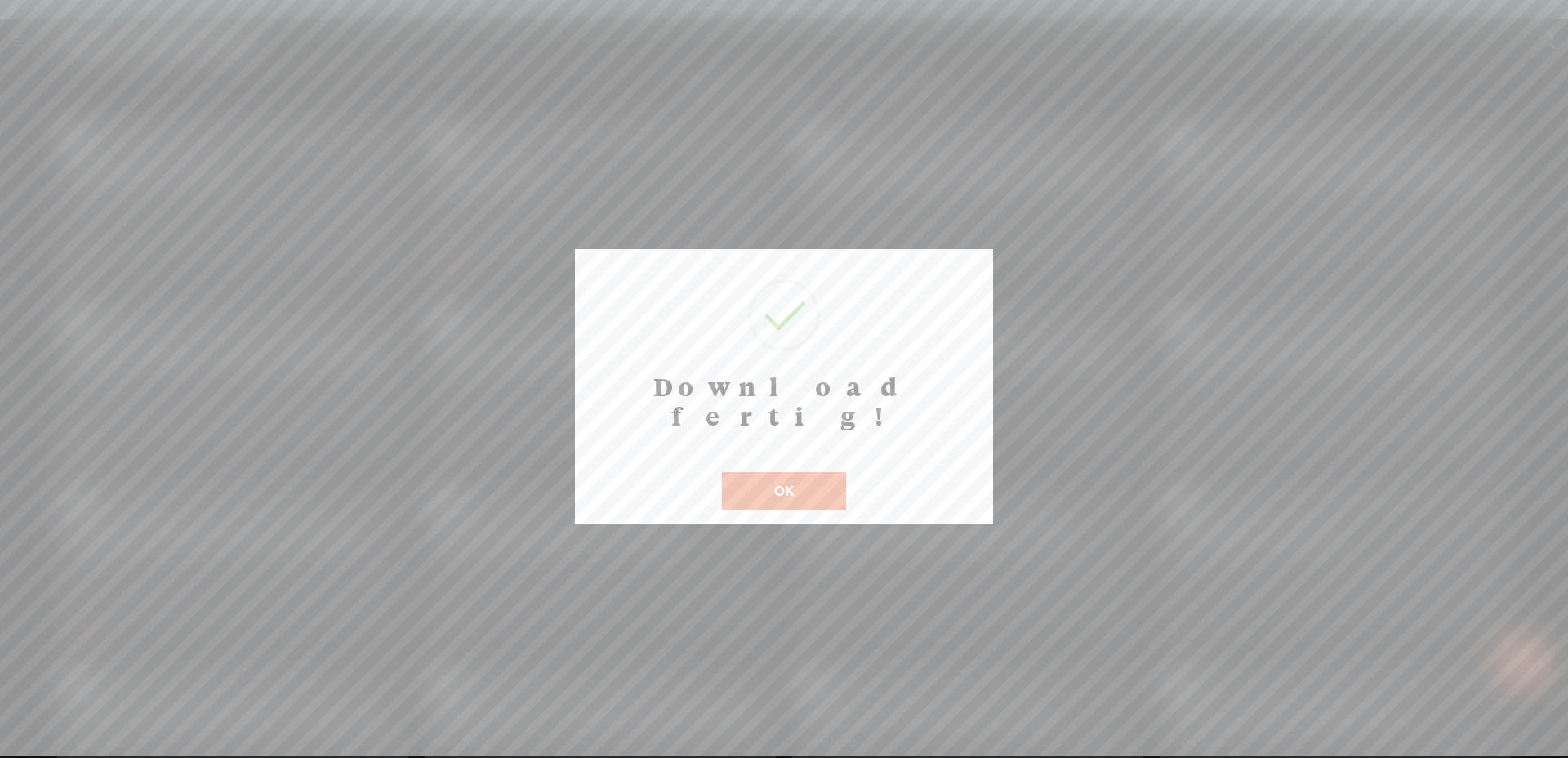
click at [786, 472] on button "OK" at bounding box center [784, 491] width 124 height 38
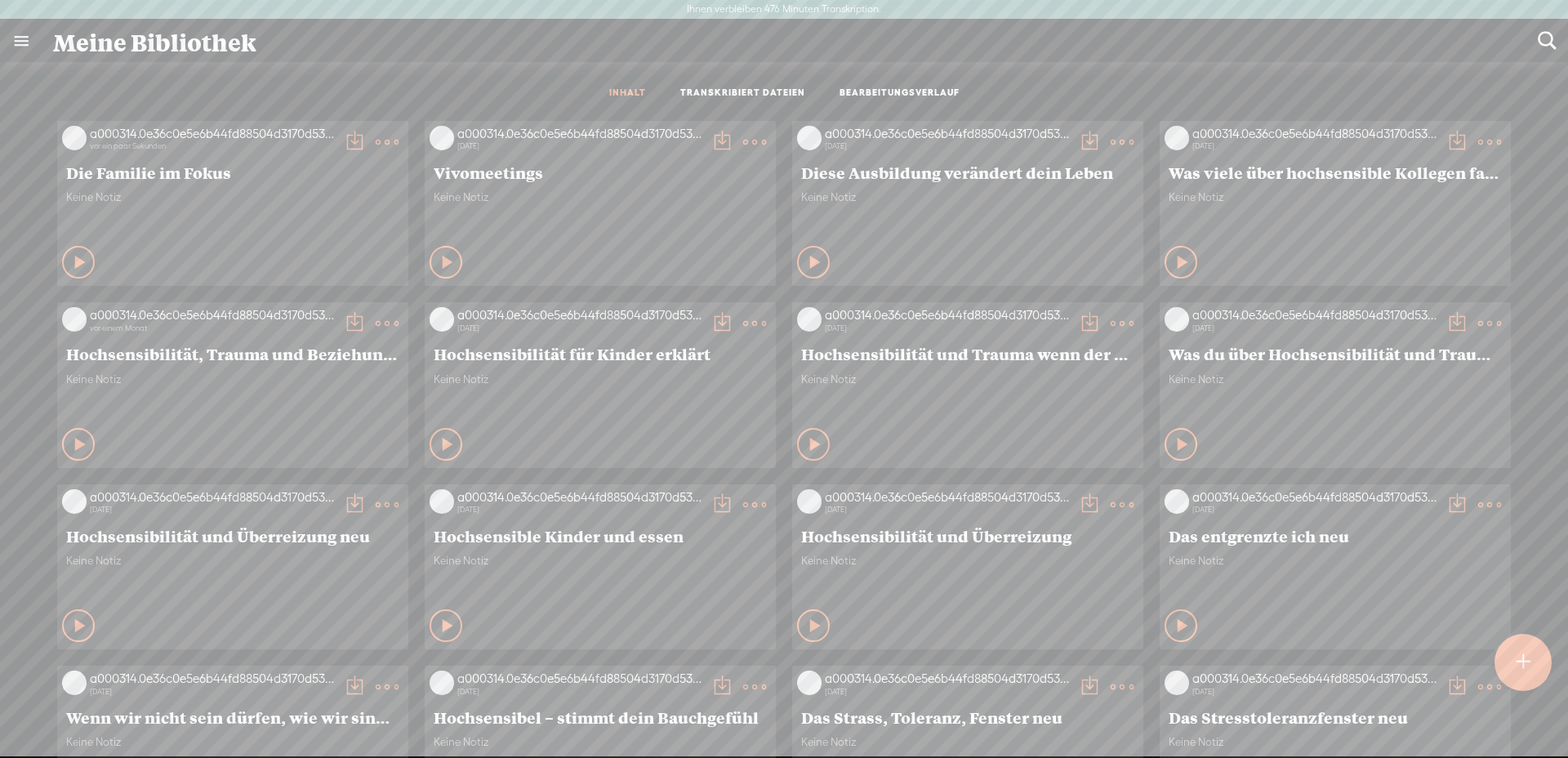
click at [1541, 34] on t at bounding box center [1546, 40] width 22 height 22
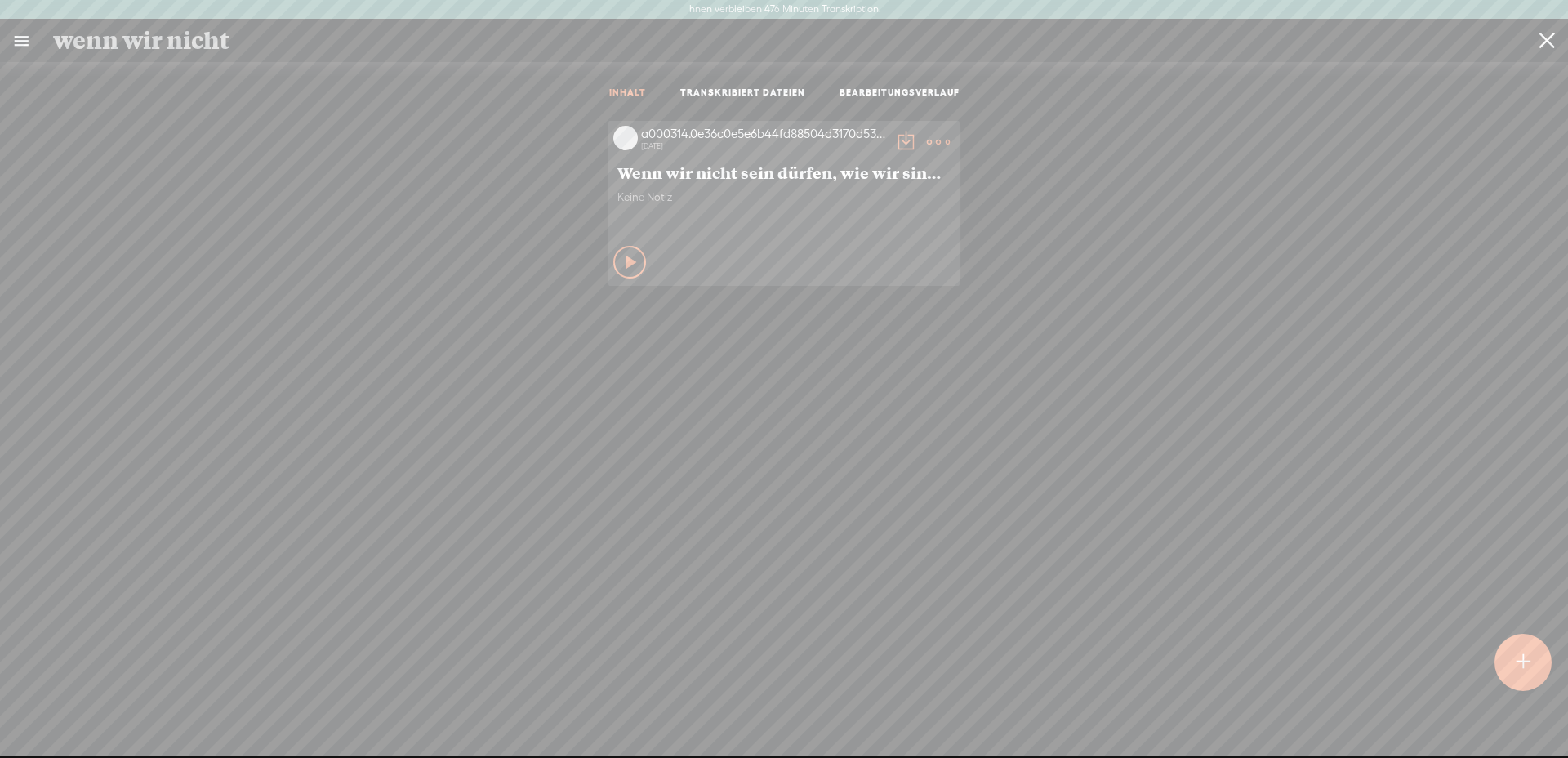
type input "wenn wir nicht"
click at [927, 140] on t at bounding box center [938, 142] width 23 height 23
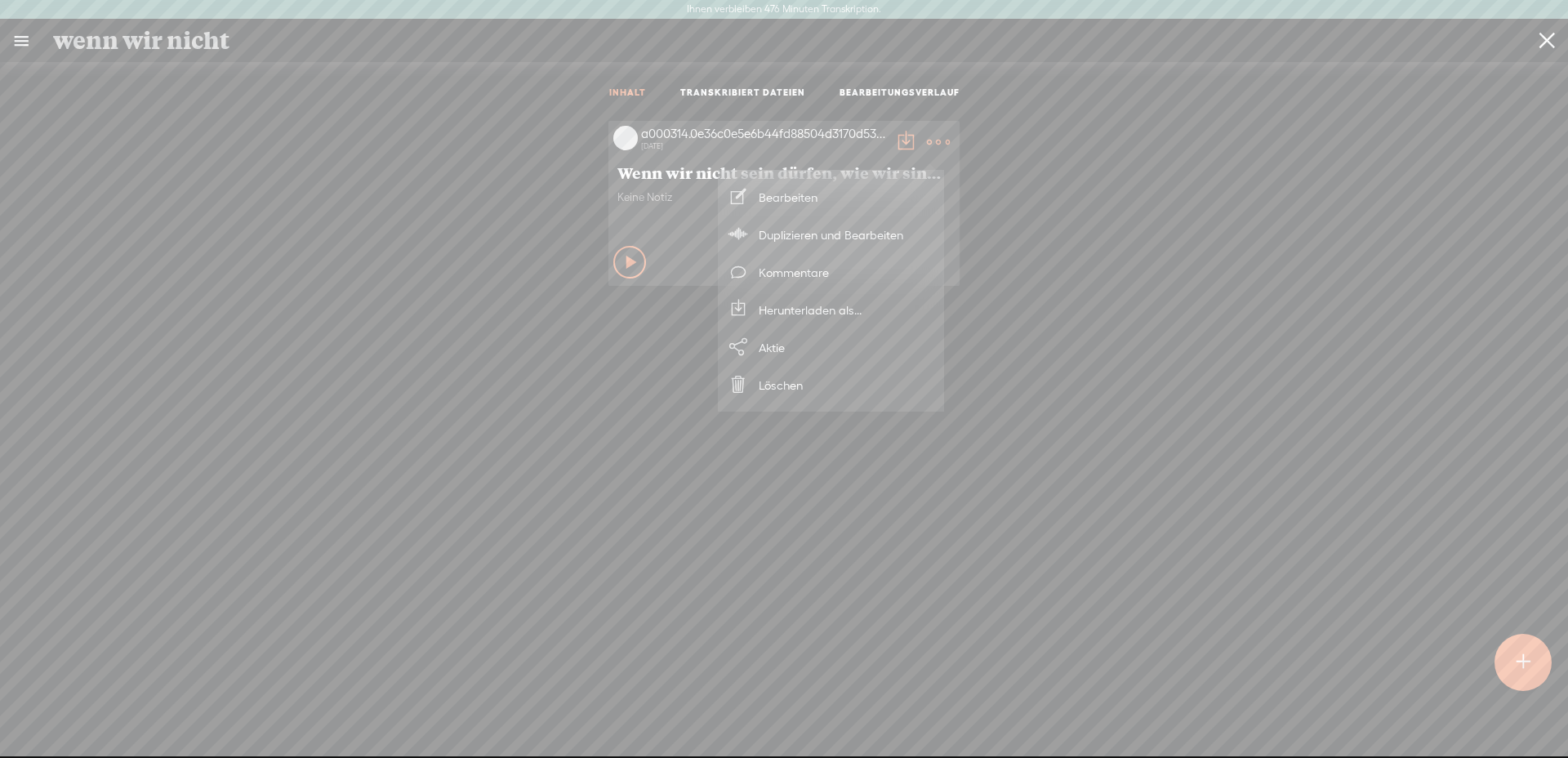
click at [812, 308] on font "Herunterladen als..." at bounding box center [809, 310] width 103 height 14
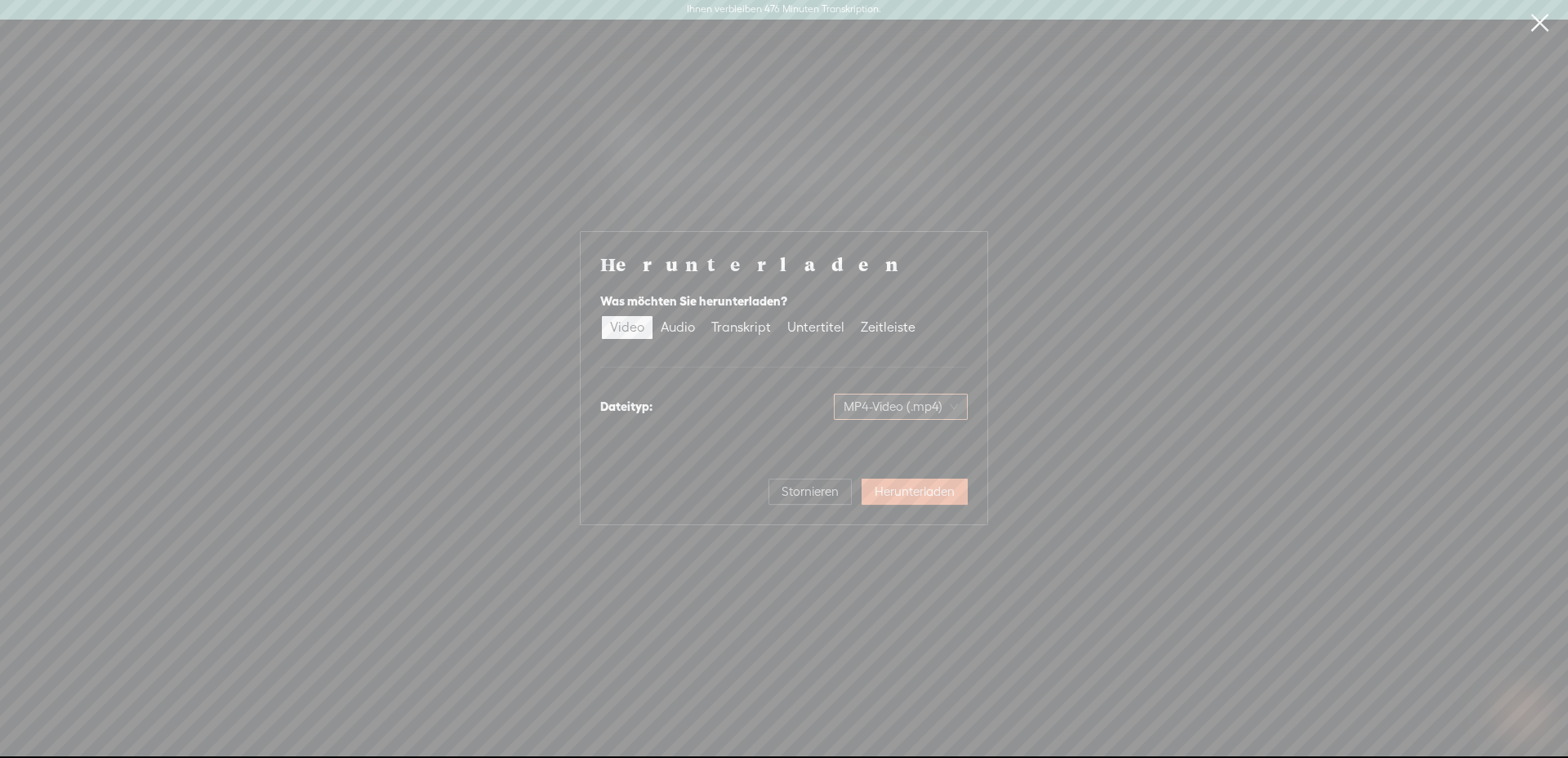
click at [878, 414] on span "MP4-Video (.mp4)" at bounding box center [900, 407] width 114 height 24
click at [913, 417] on span "MP4-Video (.mp4)" at bounding box center [900, 407] width 114 height 24
click at [956, 404] on span "MP4-Video (.mp4)" at bounding box center [900, 407] width 114 height 24
click at [680, 329] on font "Audio" at bounding box center [678, 327] width 34 height 15
click at [652, 316] on input "Audio" at bounding box center [652, 316] width 0 height 0
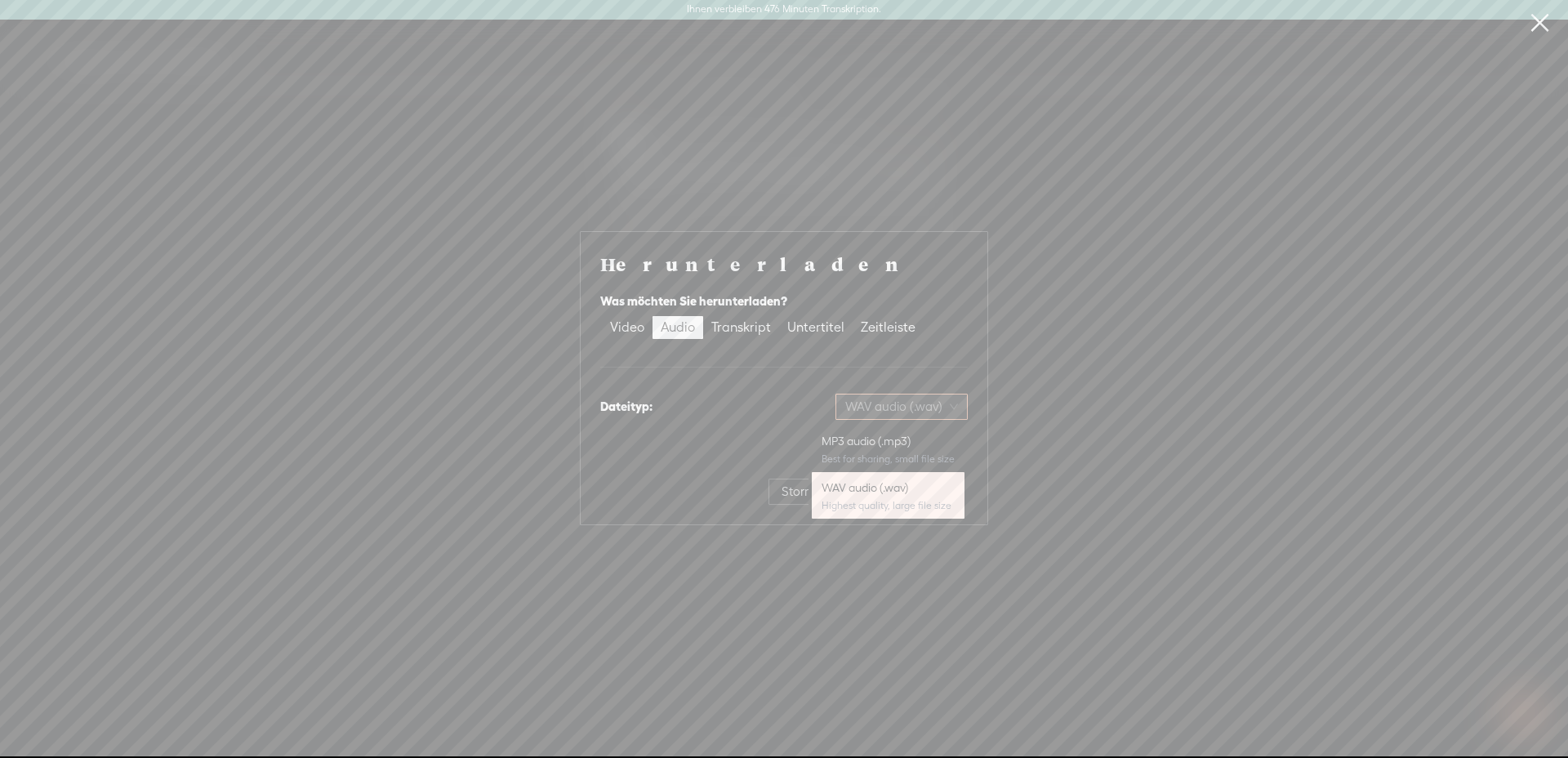
click at [915, 411] on span "WAV audio (.wav)" at bounding box center [902, 407] width 113 height 24
click at [872, 449] on div "MP3-Audio (.mp3) Am besten zum Teilen geeignet, kleine Dateigröße" at bounding box center [841, 449] width 226 height 40
click at [913, 494] on font "Herunterladen" at bounding box center [914, 491] width 80 height 14
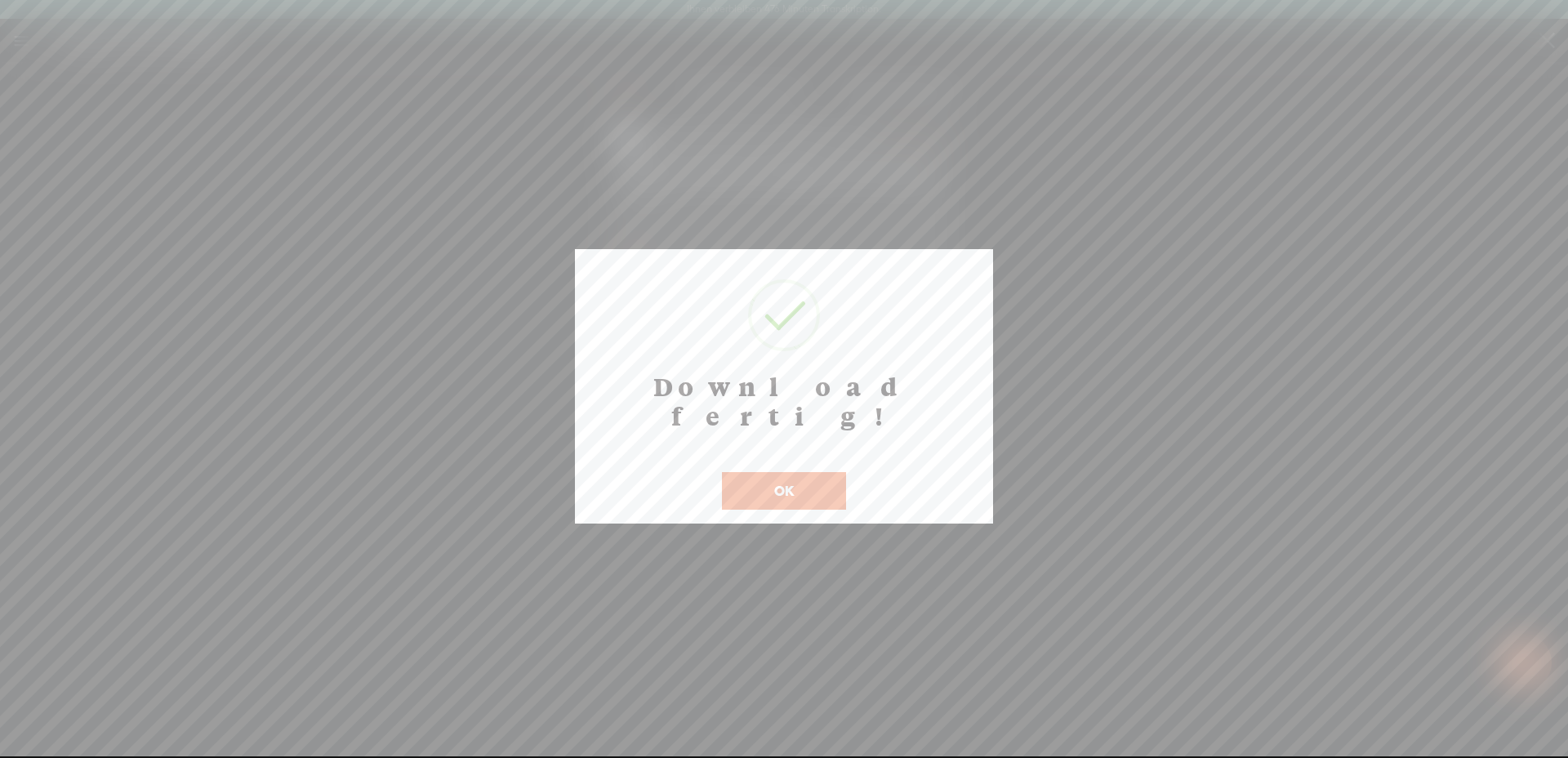
click at [797, 472] on button "OK" at bounding box center [784, 491] width 124 height 38
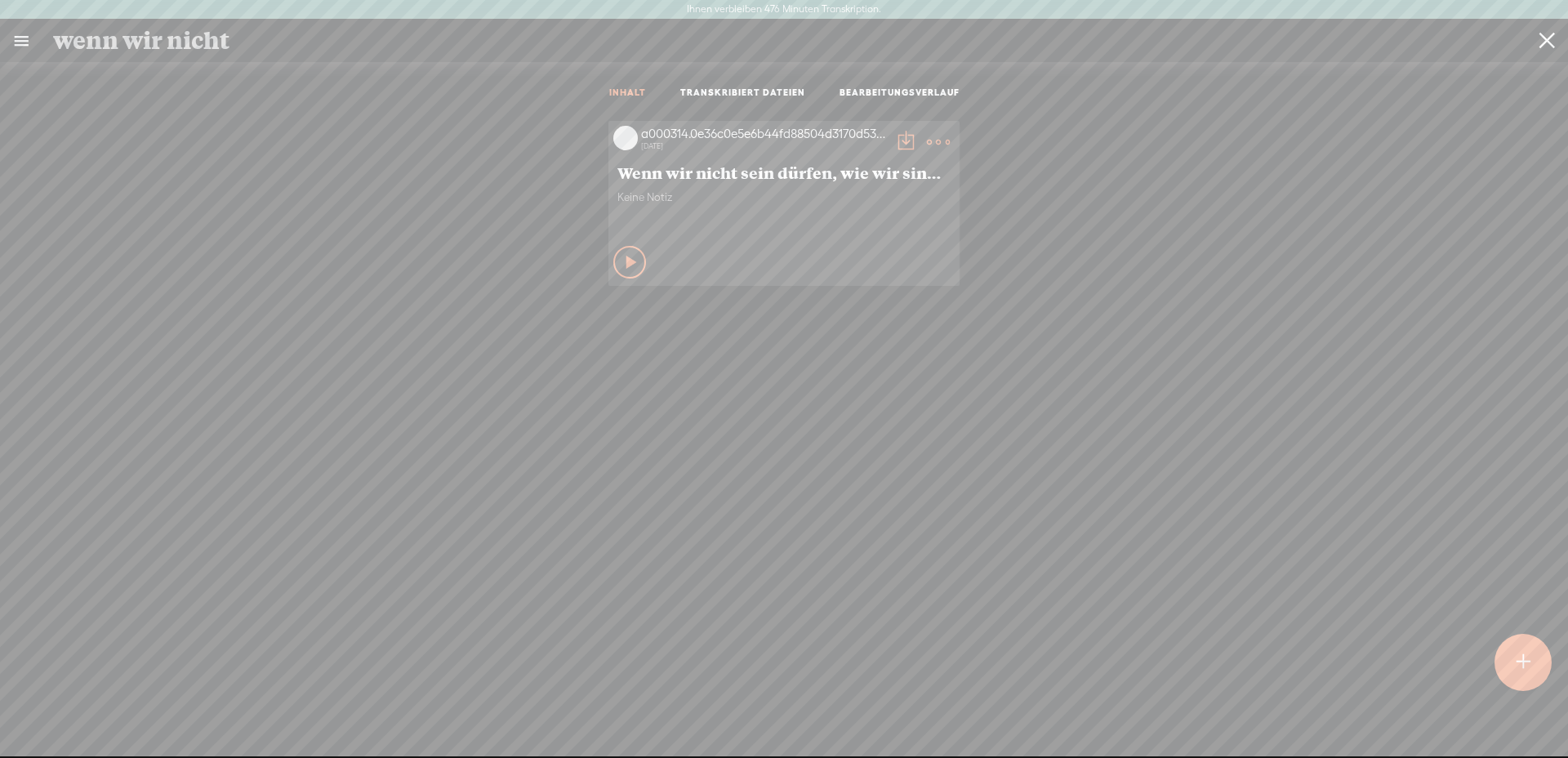
drag, startPoint x: 1542, startPoint y: 43, endPoint x: 1338, endPoint y: 50, distance: 204.1
click at [1540, 45] on t at bounding box center [1546, 41] width 15 height 41
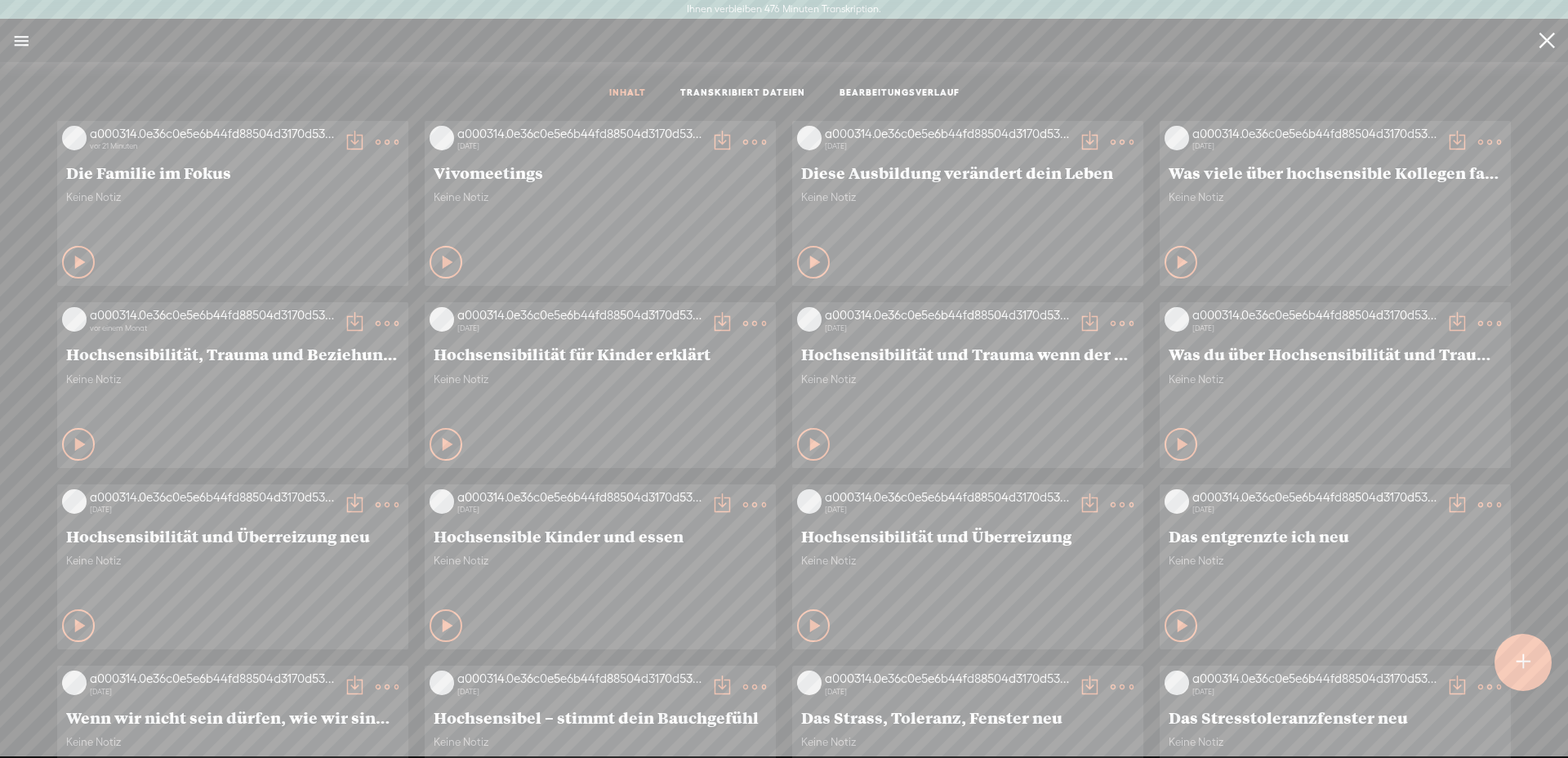
click at [311, 46] on input "search" at bounding box center [789, 40] width 1472 height 30
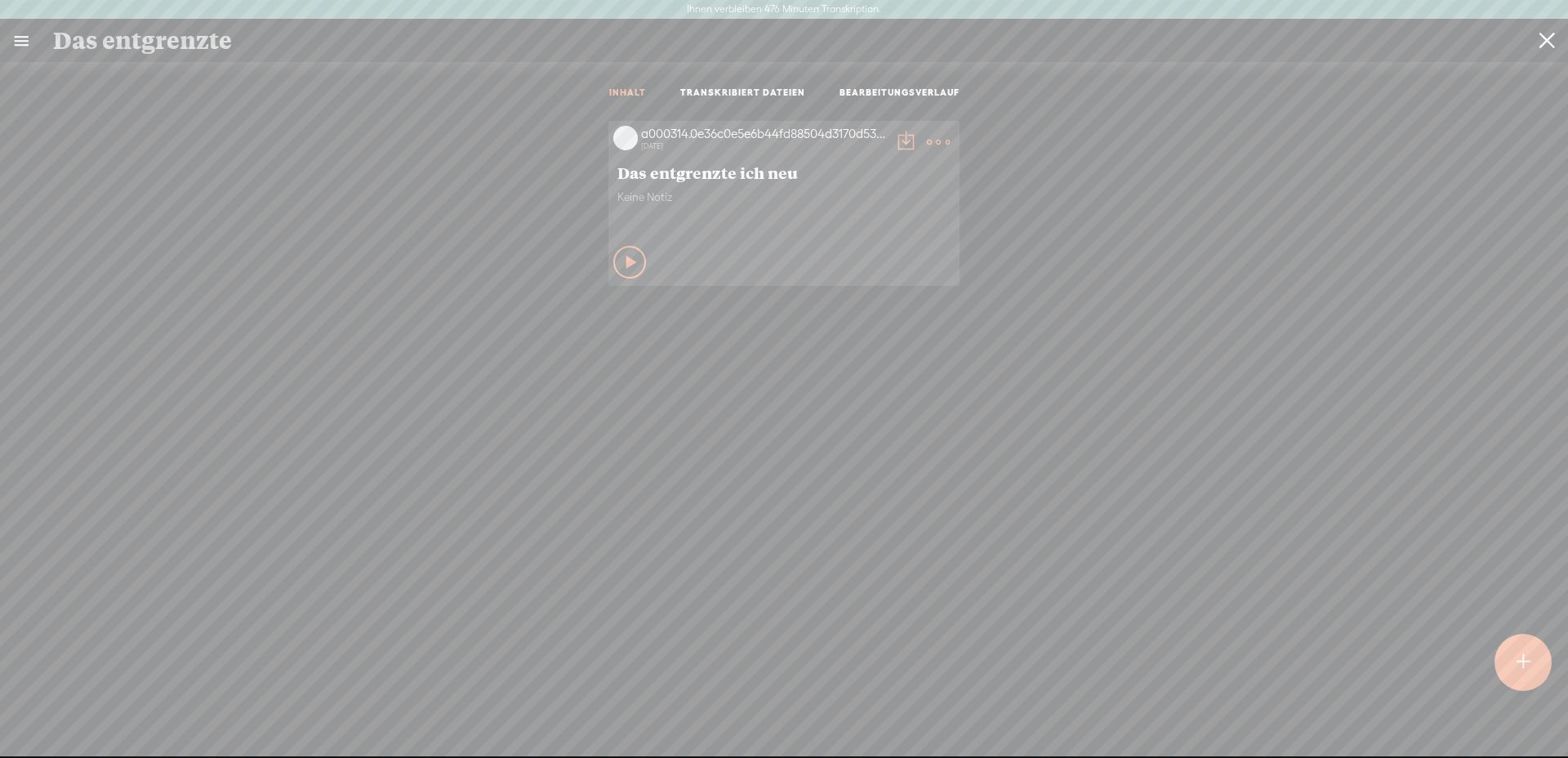
type input "Das entgrenzte"
click at [624, 257] on icon at bounding box center [632, 262] width 16 height 16
click at [622, 257] on icon at bounding box center [630, 262] width 16 height 16
click at [934, 137] on t at bounding box center [938, 142] width 23 height 23
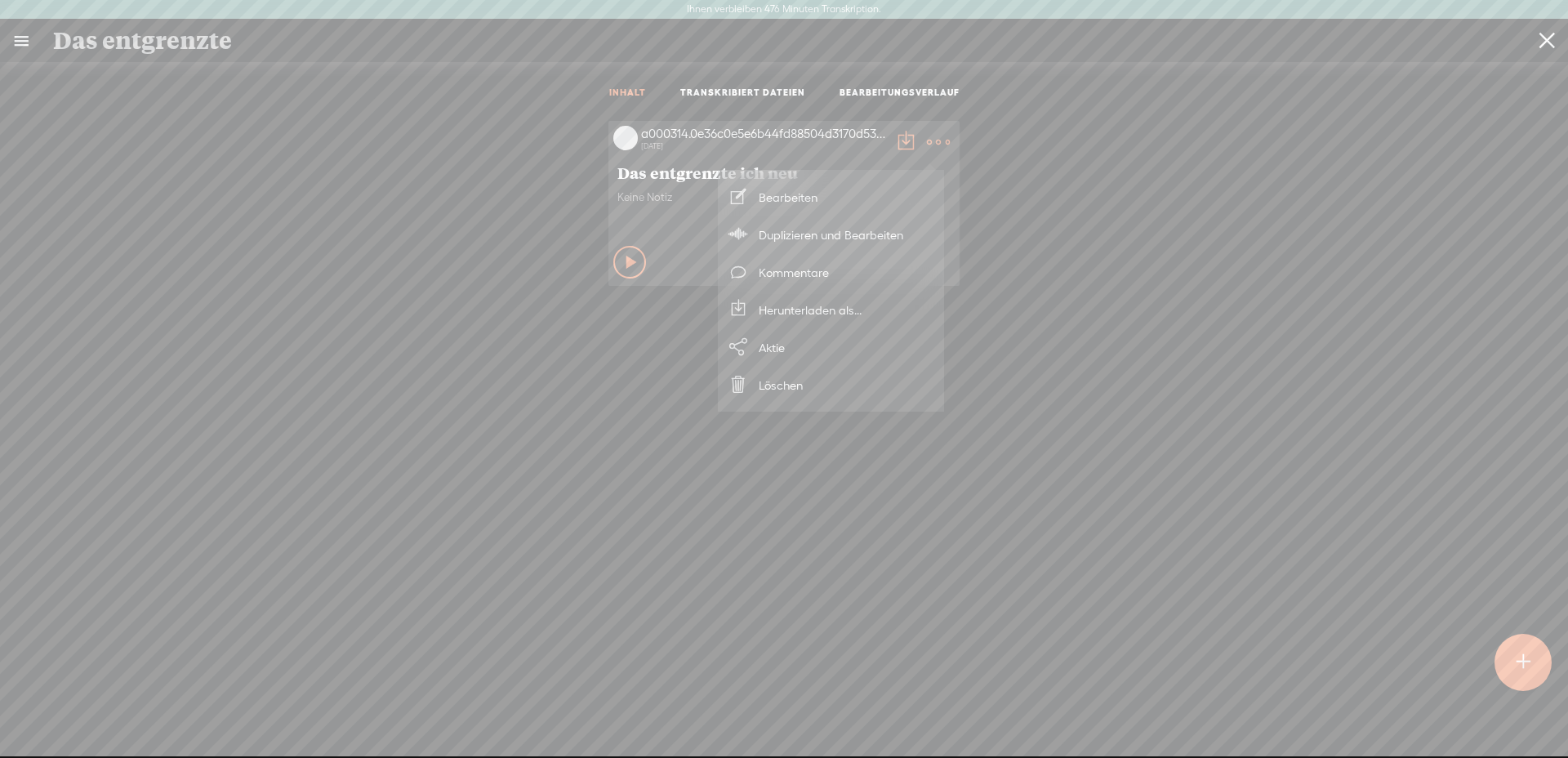
click at [793, 308] on font "Herunterladen als..." at bounding box center [809, 310] width 103 height 14
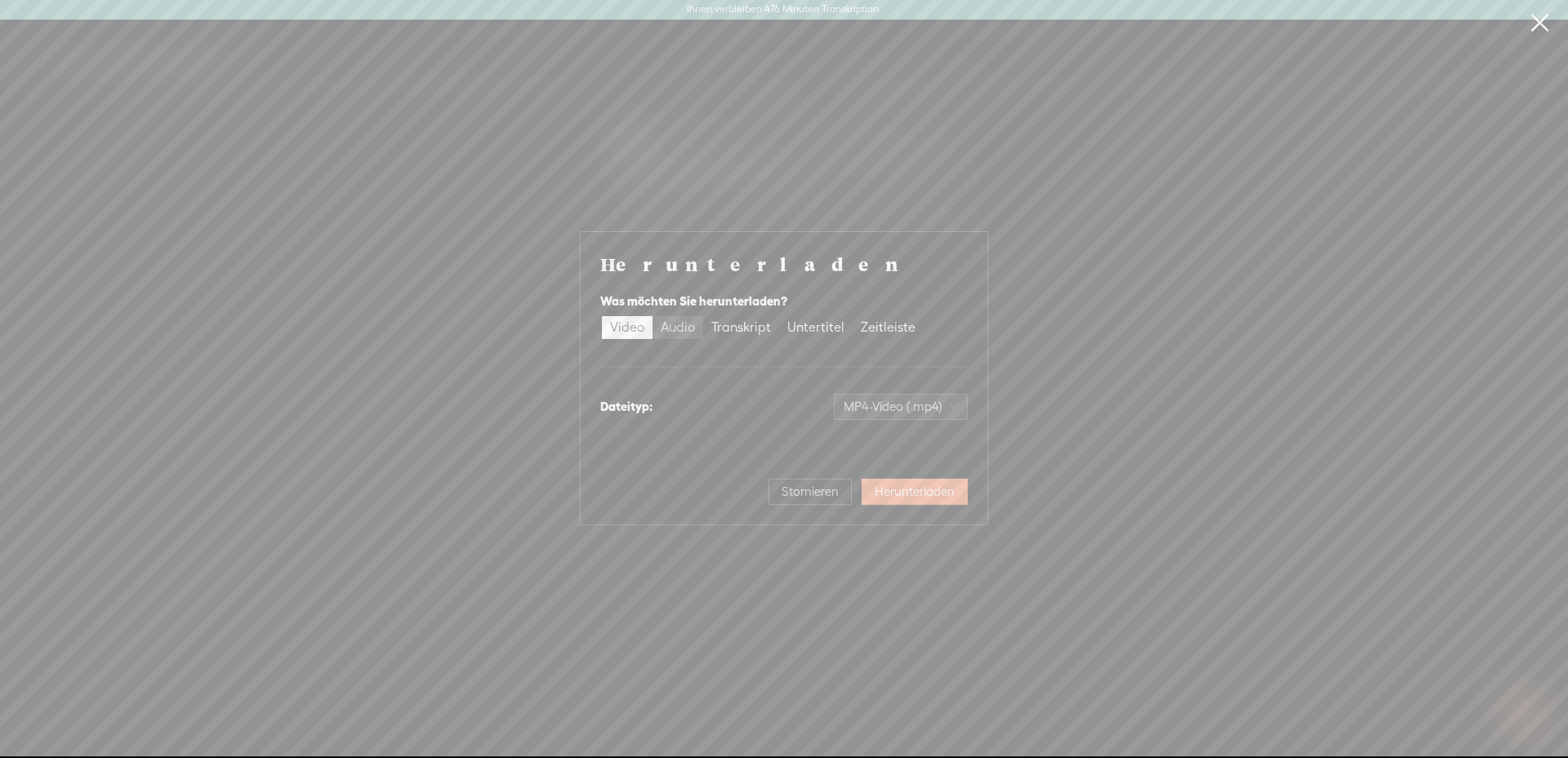
click at [675, 326] on font "Audio" at bounding box center [678, 327] width 34 height 15
click at [652, 316] on input "Audio" at bounding box center [652, 316] width 0 height 0
click at [899, 410] on span "WAV audio (.wav)" at bounding box center [902, 407] width 113 height 24
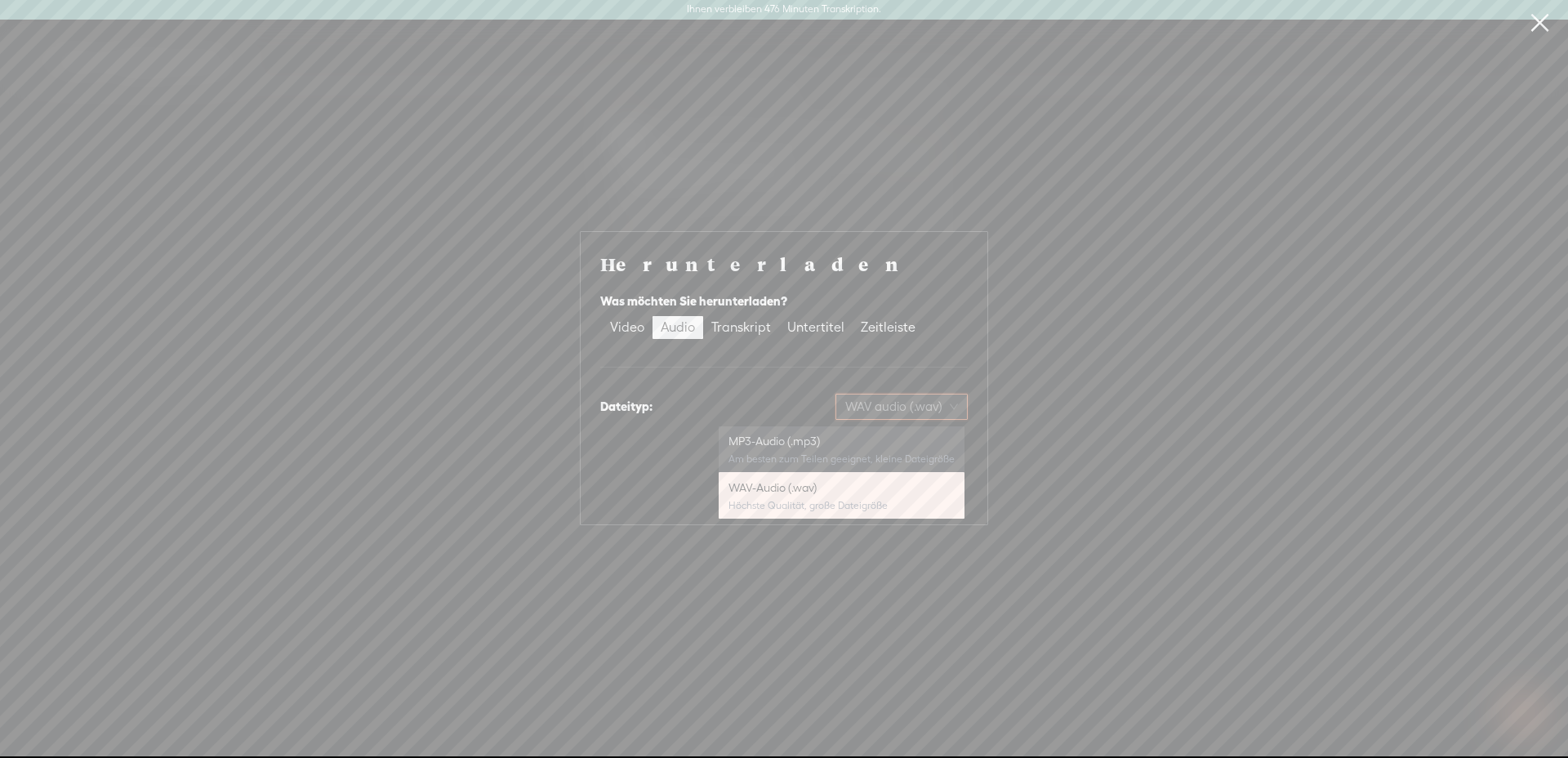
click at [794, 448] on div "MP3-Audio (.mp3)" at bounding box center [841, 441] width 226 height 16
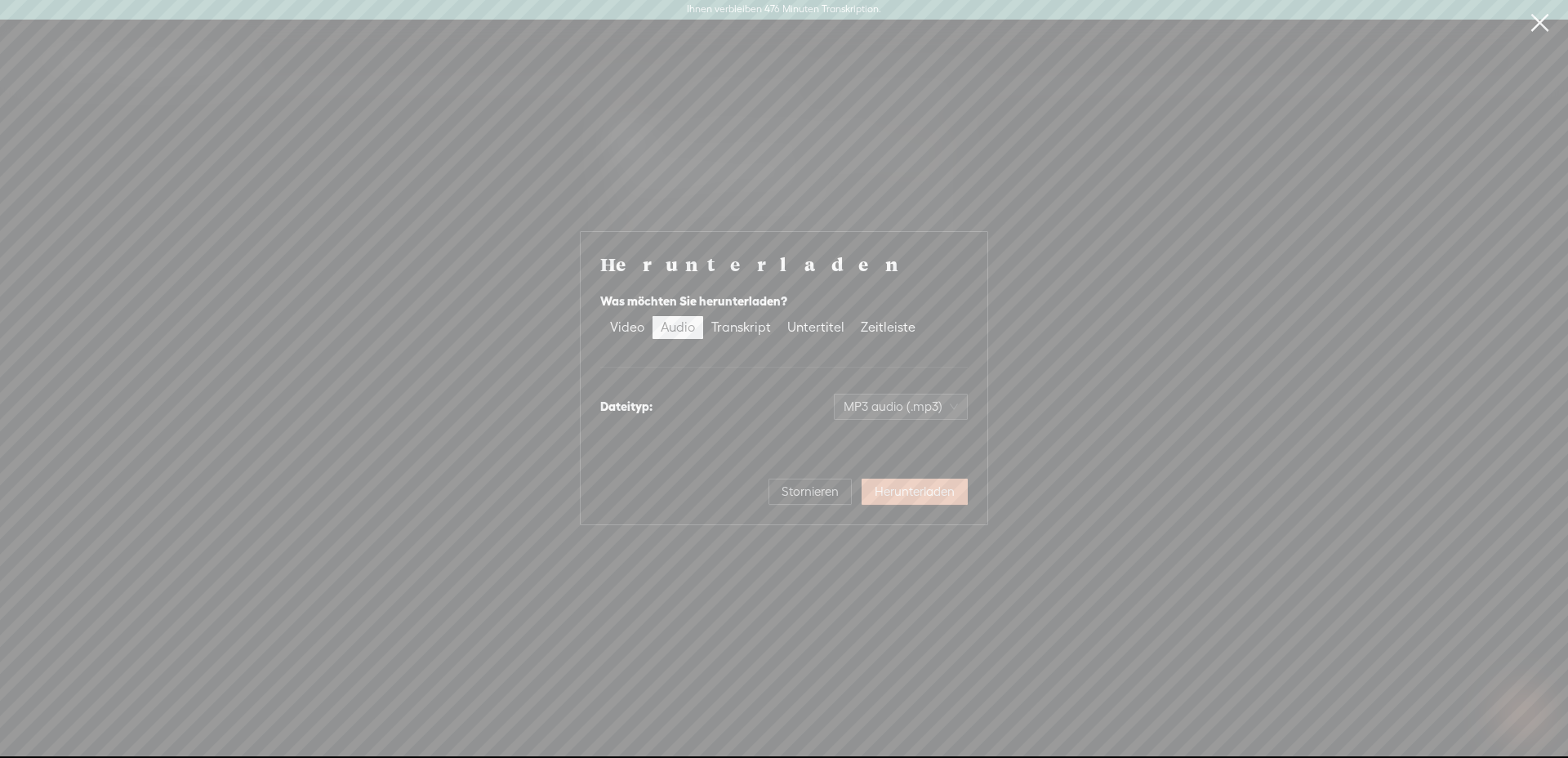
click at [934, 490] on font "Herunterladen" at bounding box center [914, 491] width 80 height 14
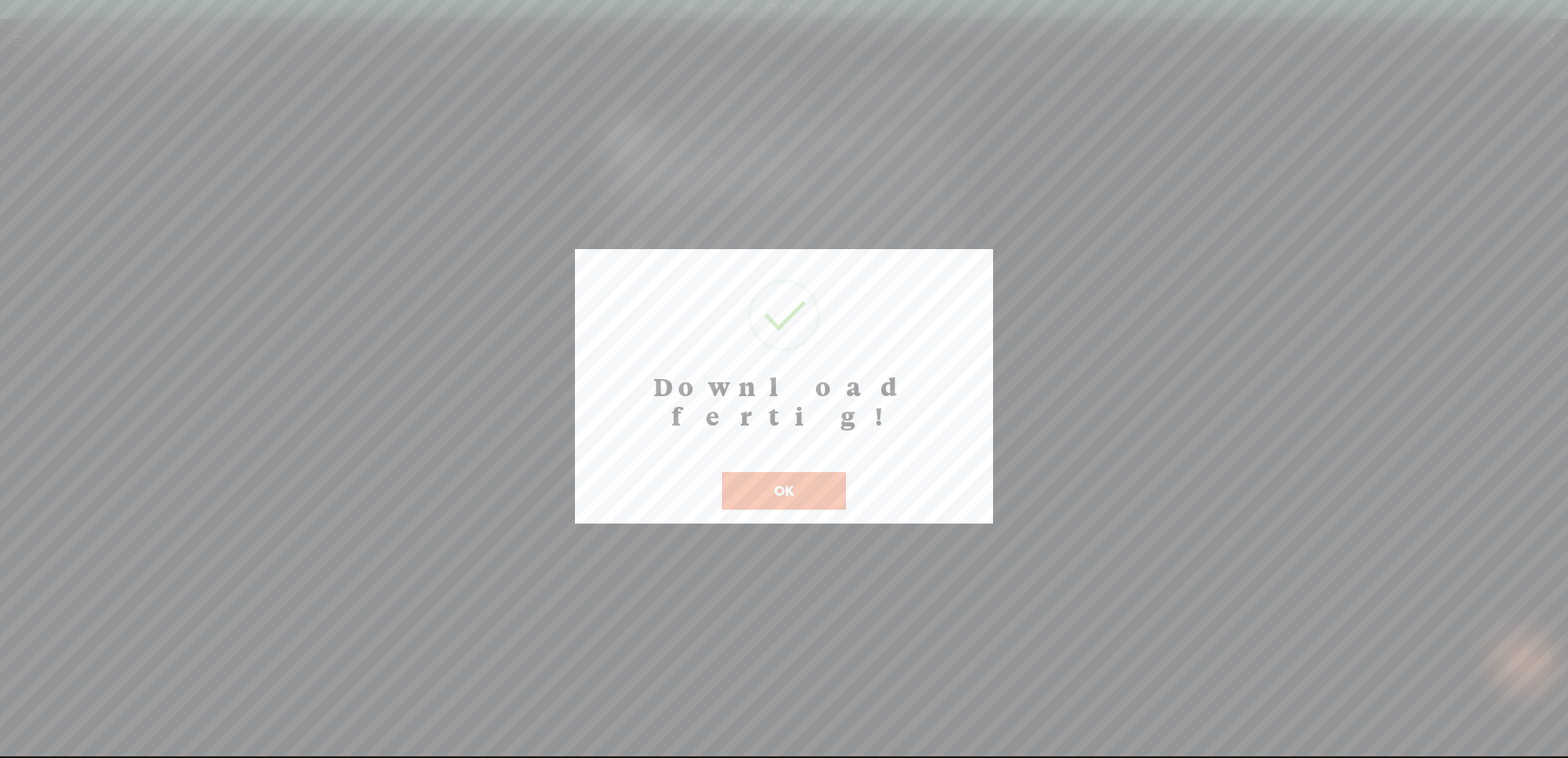
drag, startPoint x: 810, startPoint y: 465, endPoint x: 790, endPoint y: 359, distance: 107.9
click at [808, 472] on button "OK" at bounding box center [784, 491] width 124 height 38
